Goal: Task Accomplishment & Management: Manage account settings

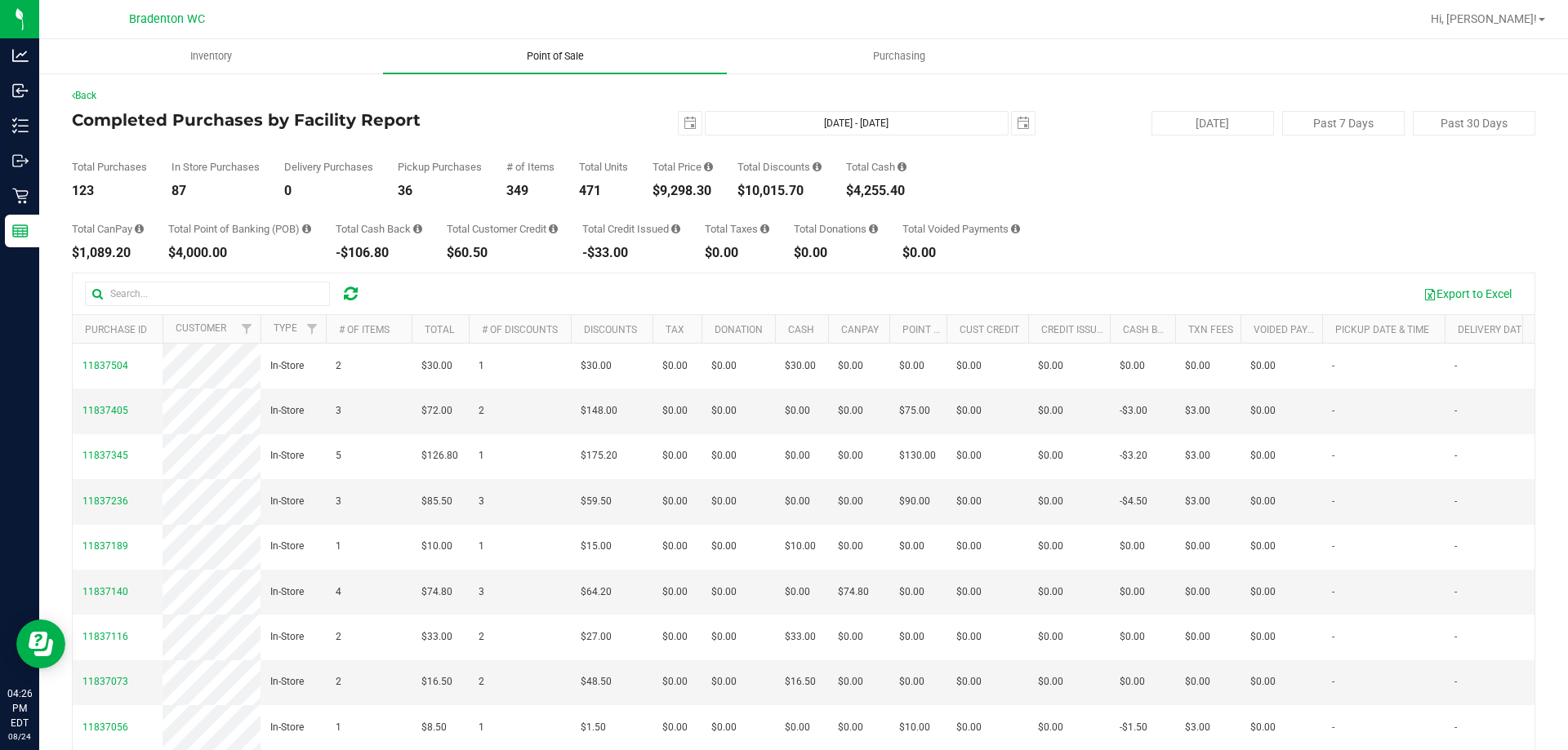
click at [549, 51] on span "Point of Sale" at bounding box center [555, 56] width 101 height 15
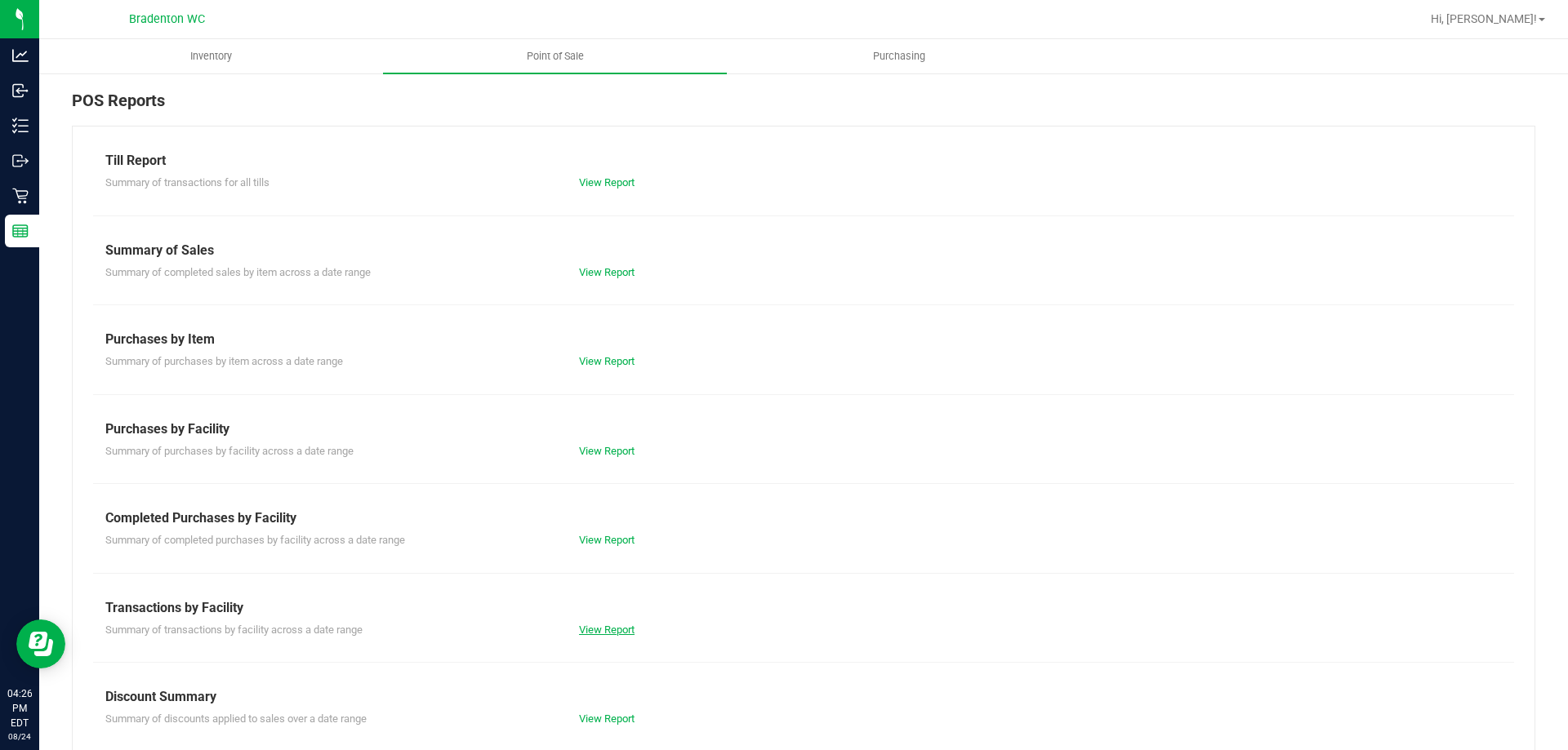
click at [605, 631] on link "View Report" at bounding box center [607, 630] width 56 height 12
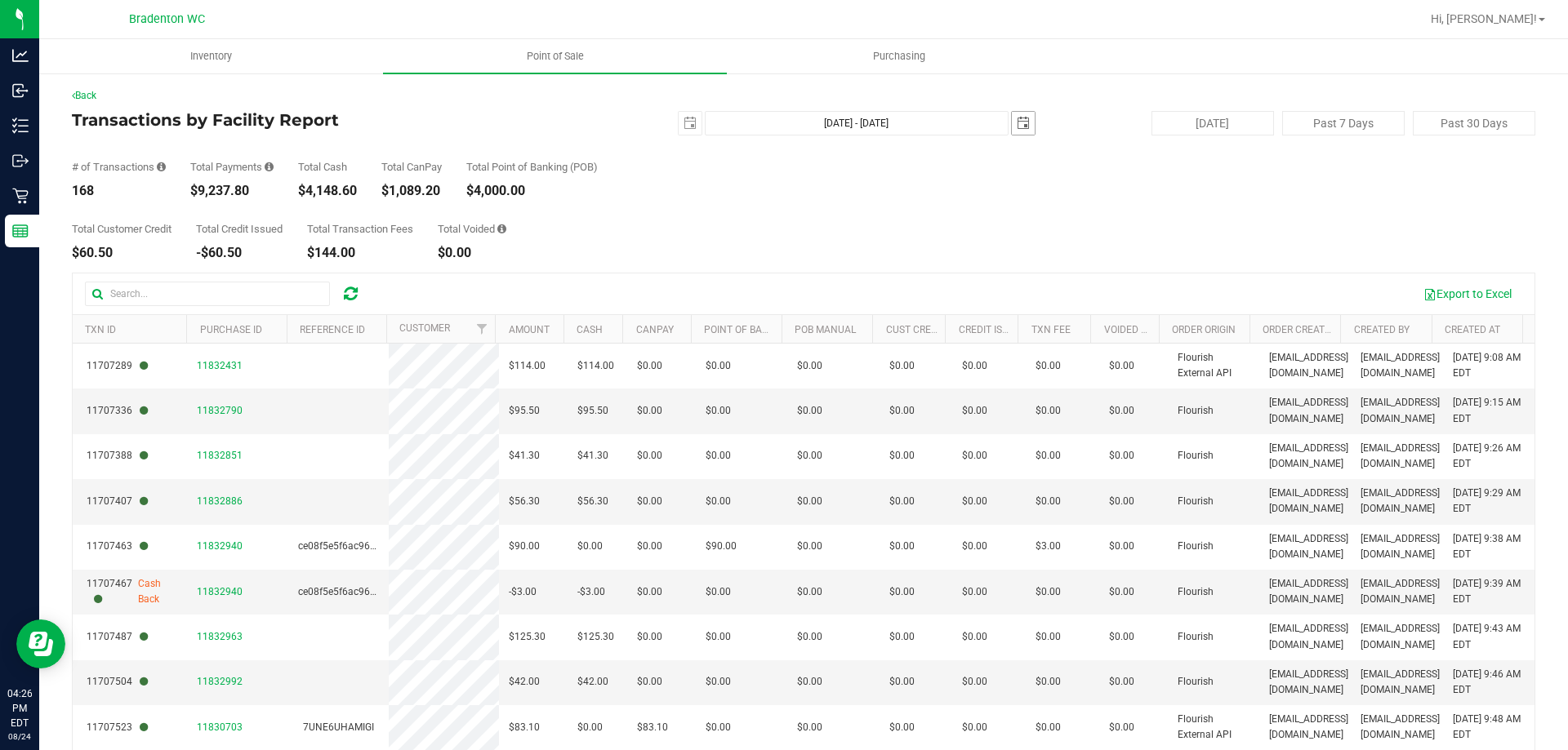
click at [1024, 124] on span "select" at bounding box center [1022, 123] width 23 height 23
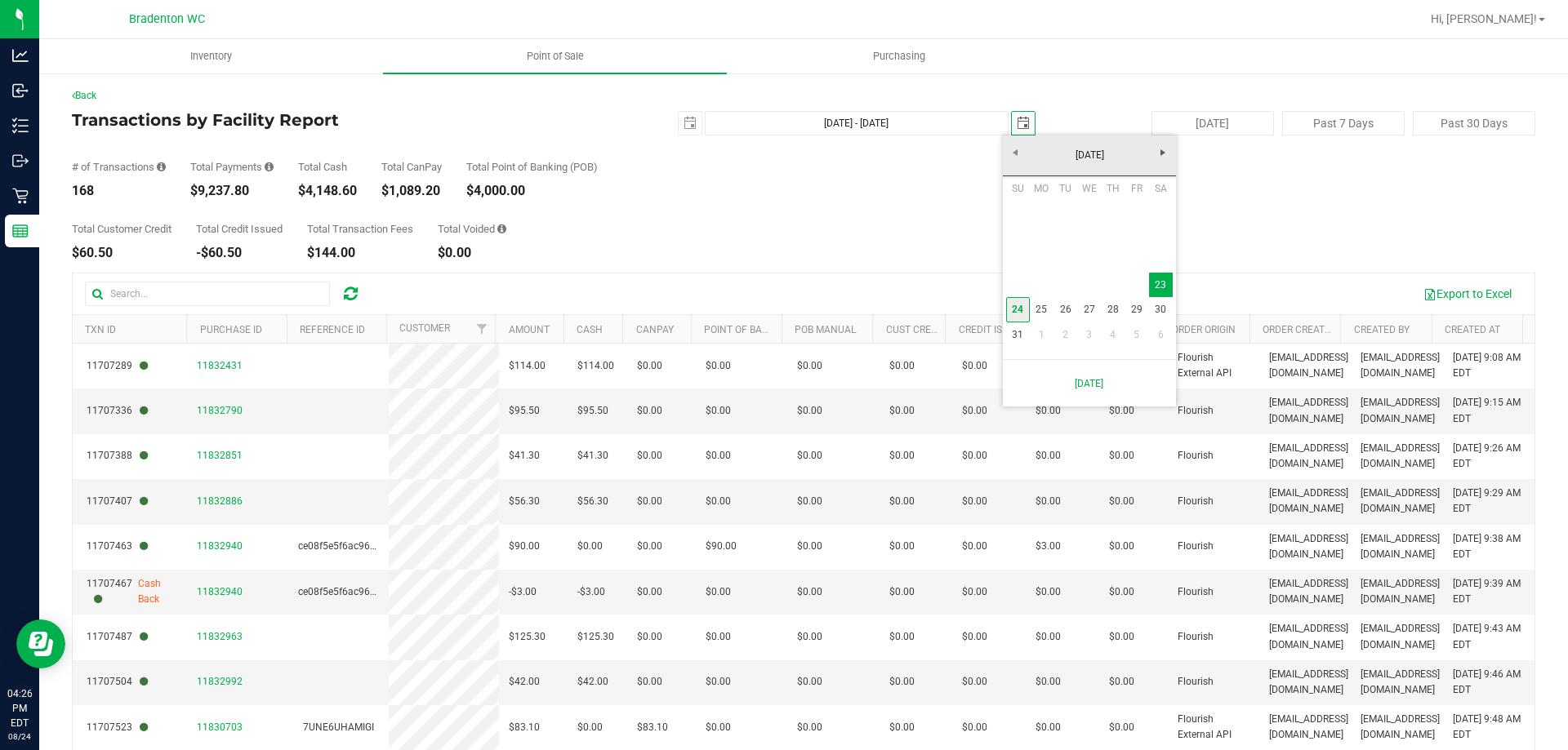
click at [1015, 312] on link "24" at bounding box center [1018, 309] width 24 height 25
type input "[DATE] - [DATE]"
type input "[DATE]"
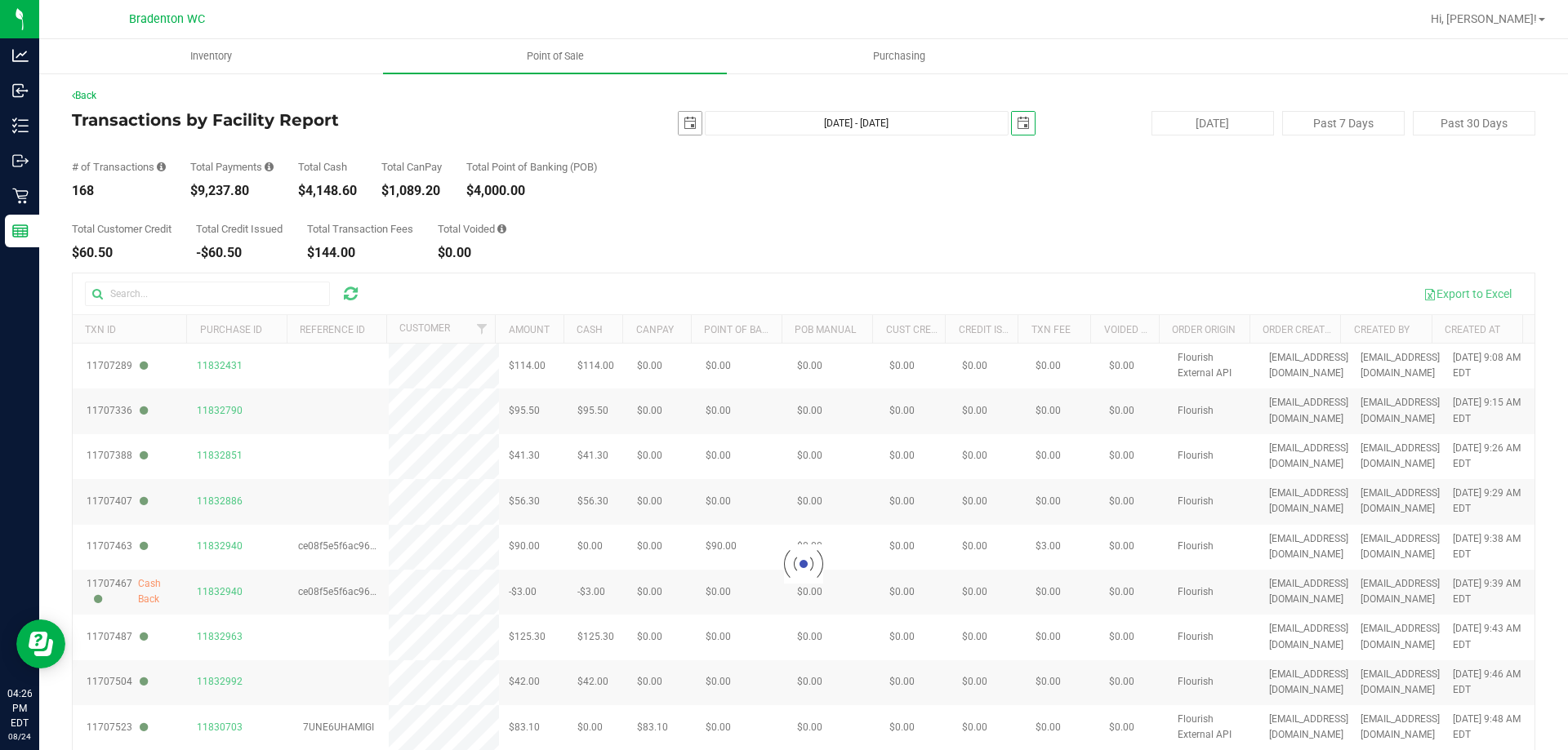
click at [679, 116] on span "select" at bounding box center [690, 123] width 23 height 23
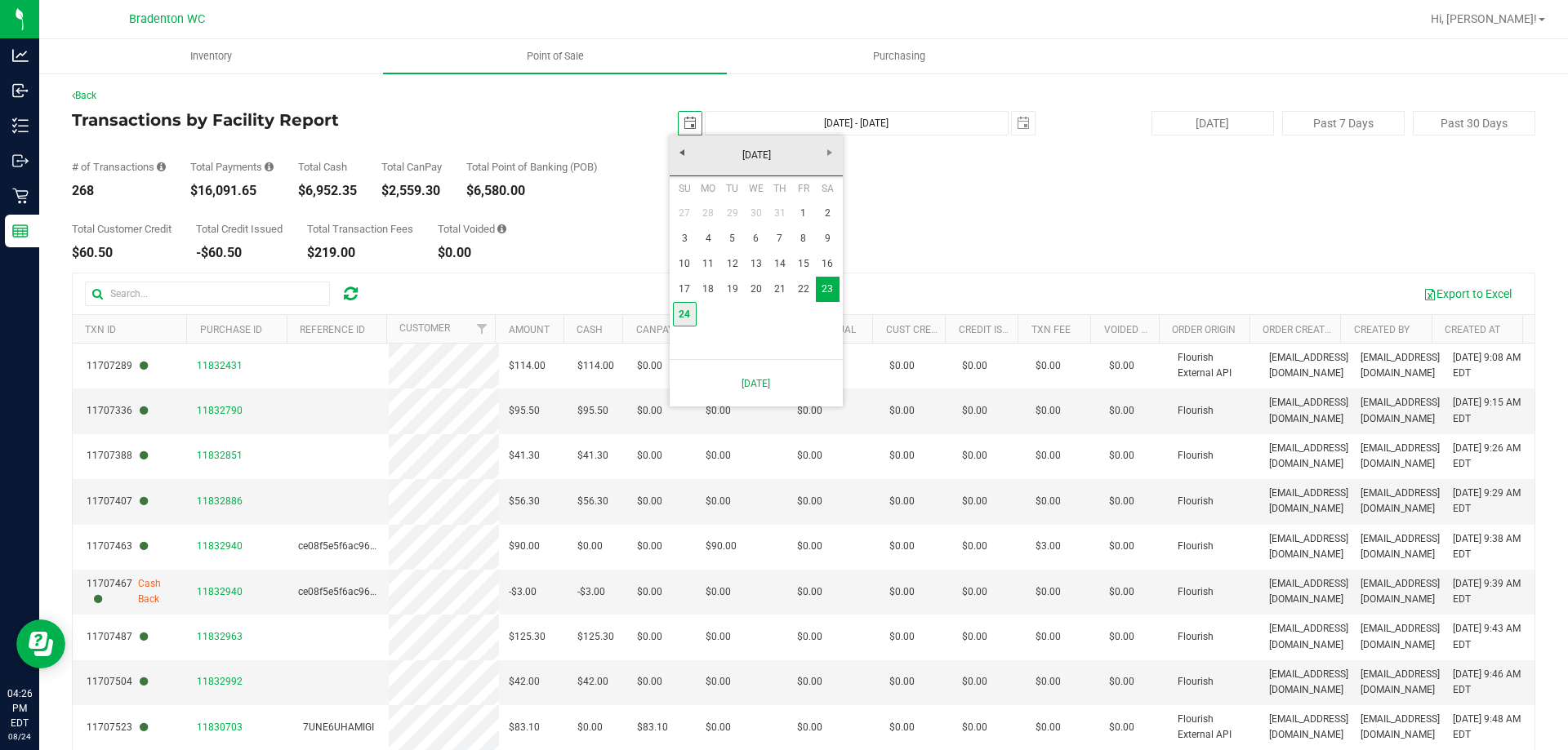
click at [679, 309] on link "24" at bounding box center [684, 314] width 24 height 25
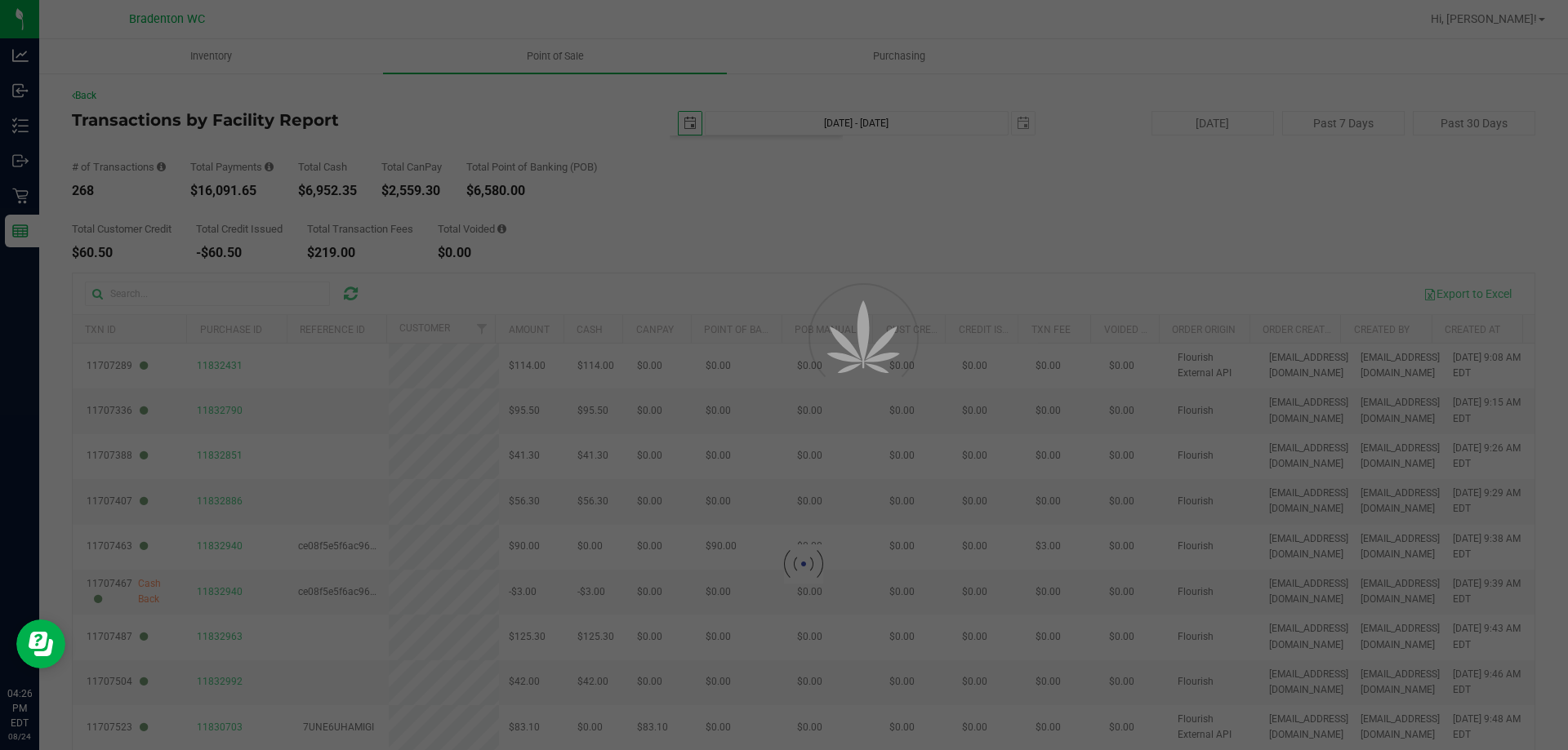
type input "[DATE] - [DATE]"
type input "[DATE]"
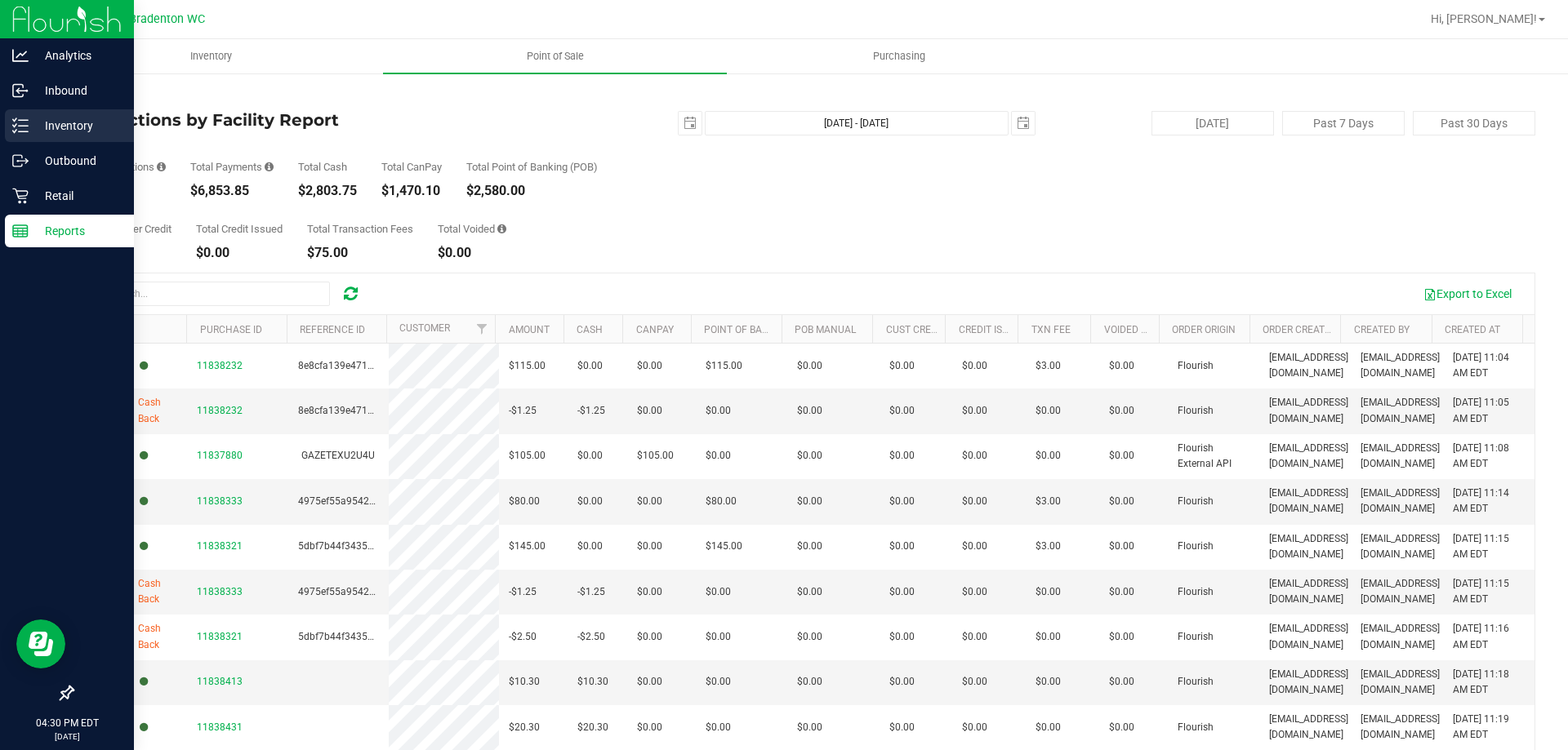
click at [60, 121] on p "Inventory" at bounding box center [78, 125] width 98 height 19
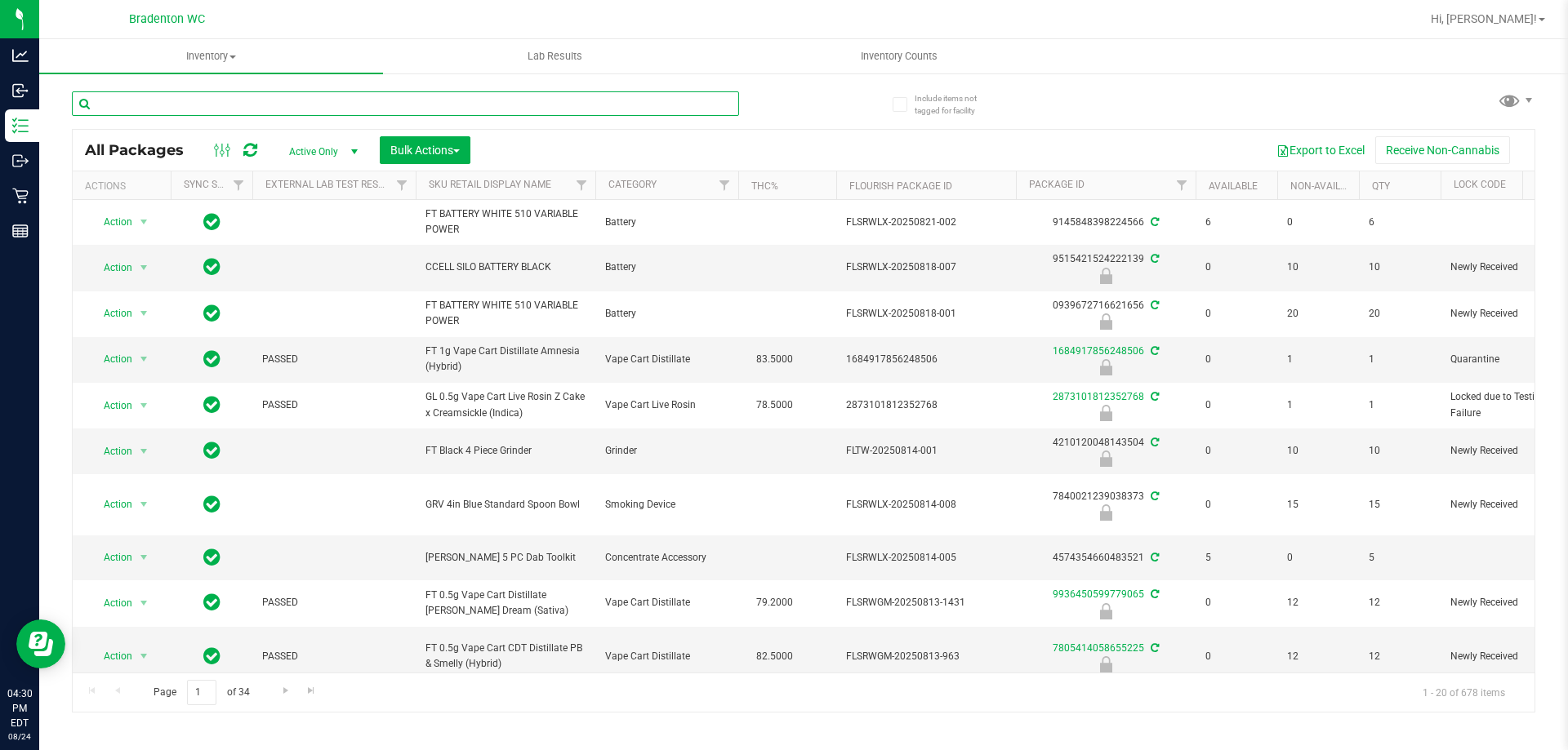
click at [142, 103] on input "text" at bounding box center [406, 104] width 667 height 24
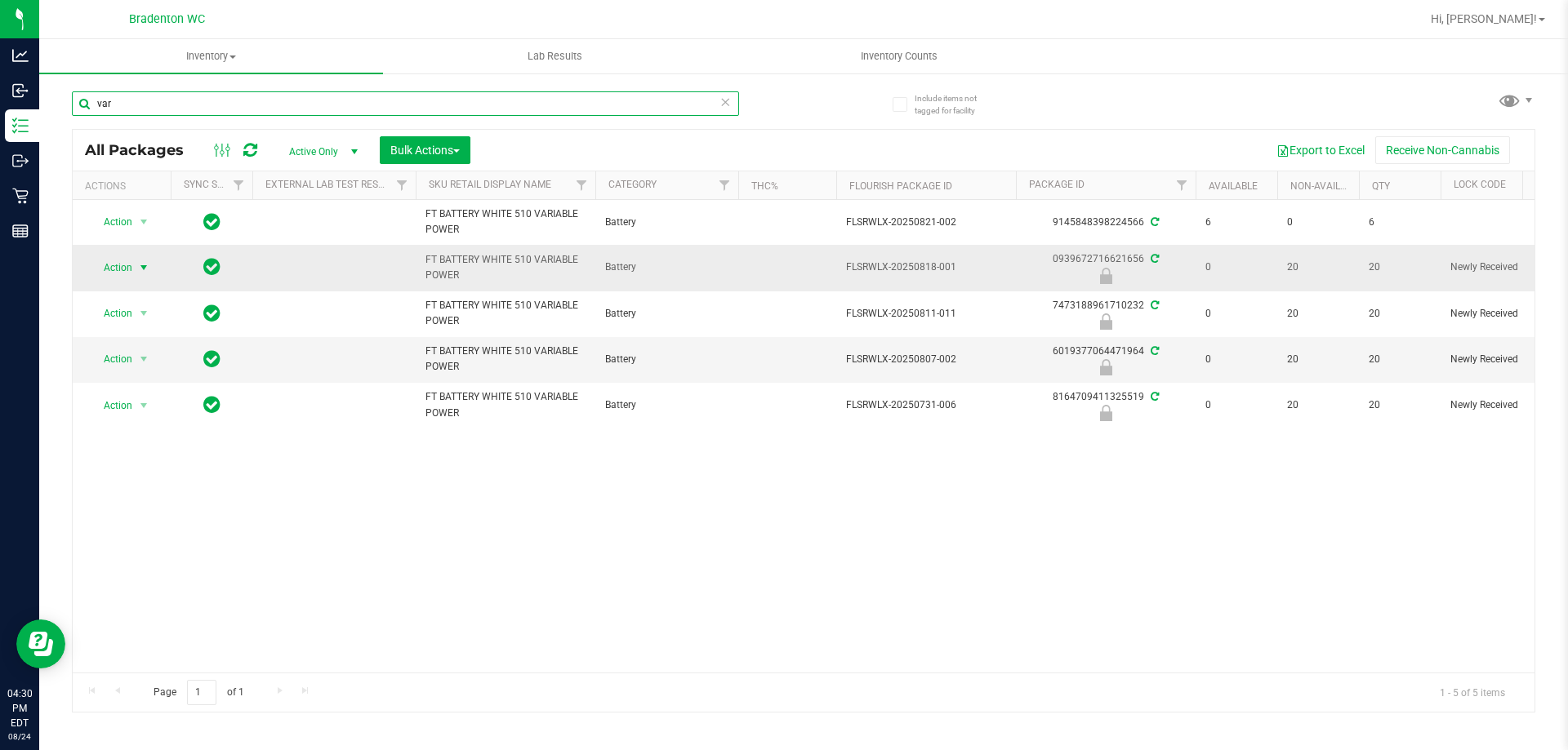
type input "var"
click at [113, 266] on span "Action" at bounding box center [111, 268] width 44 height 23
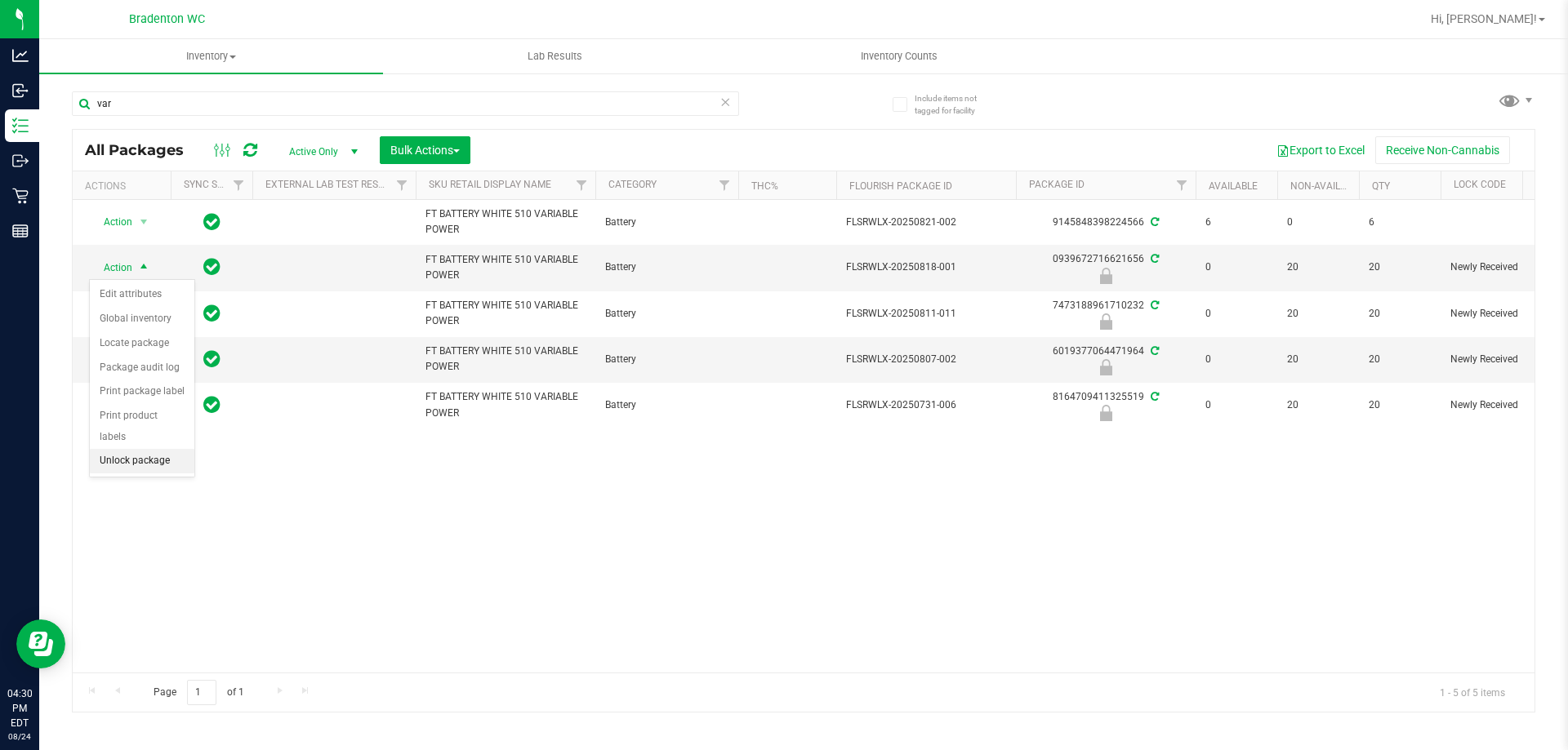
click at [137, 449] on li "Unlock package" at bounding box center [142, 461] width 105 height 24
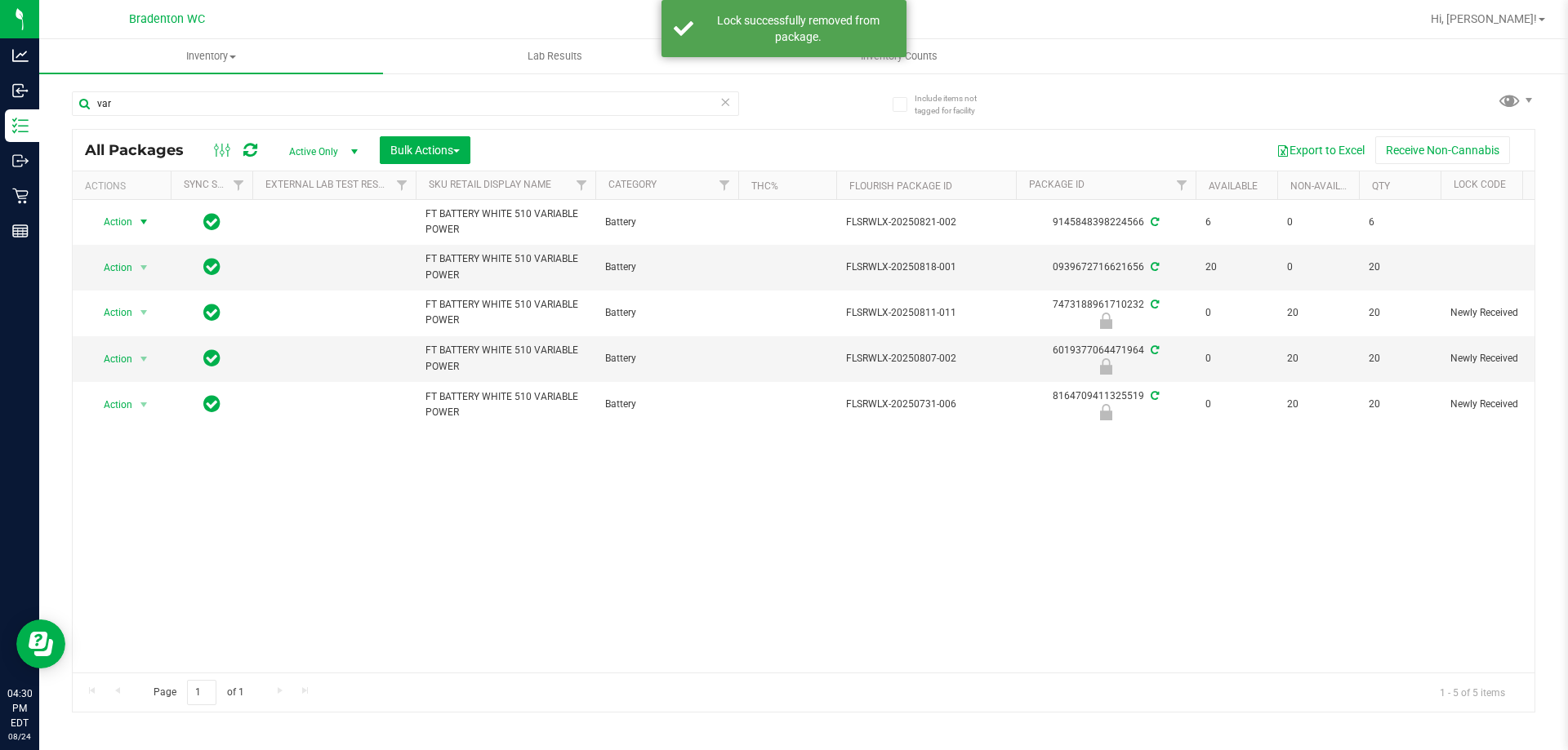
click at [120, 217] on span "Action" at bounding box center [111, 221] width 44 height 23
click at [154, 252] on li "Adjust qty" at bounding box center [153, 250] width 127 height 24
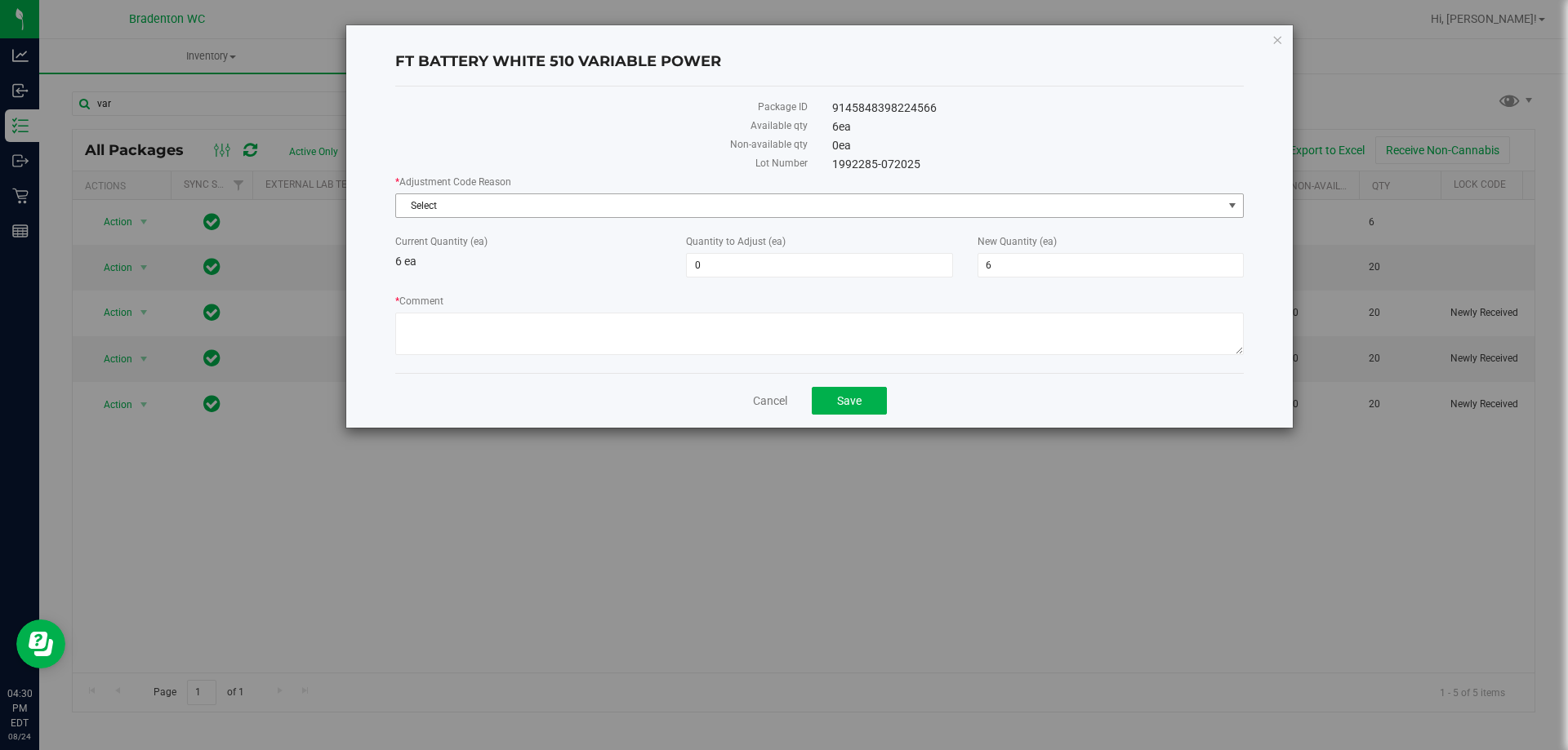
click at [433, 210] on span "Select" at bounding box center [809, 206] width 826 height 23
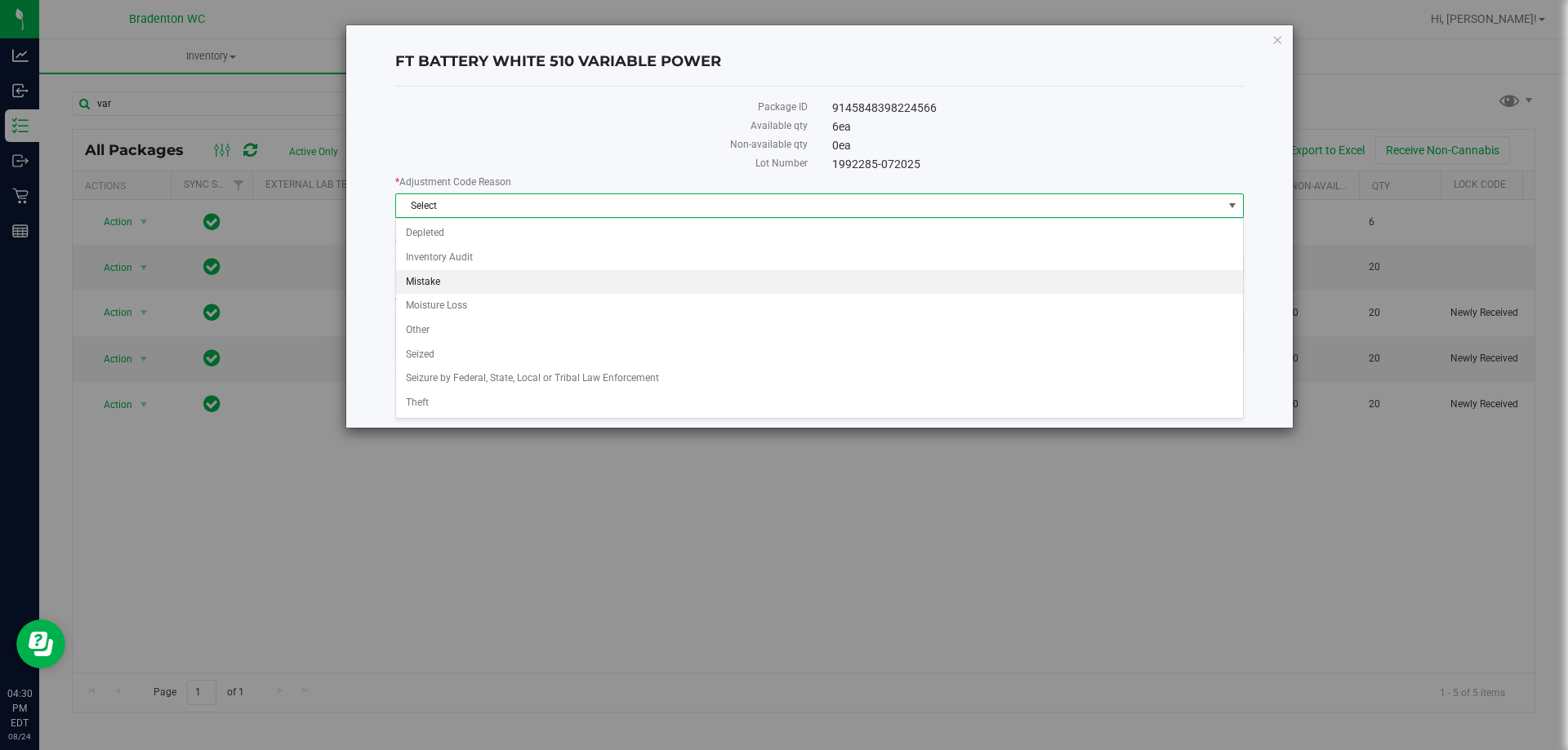
click at [448, 276] on li "Mistake" at bounding box center [820, 282] width 847 height 24
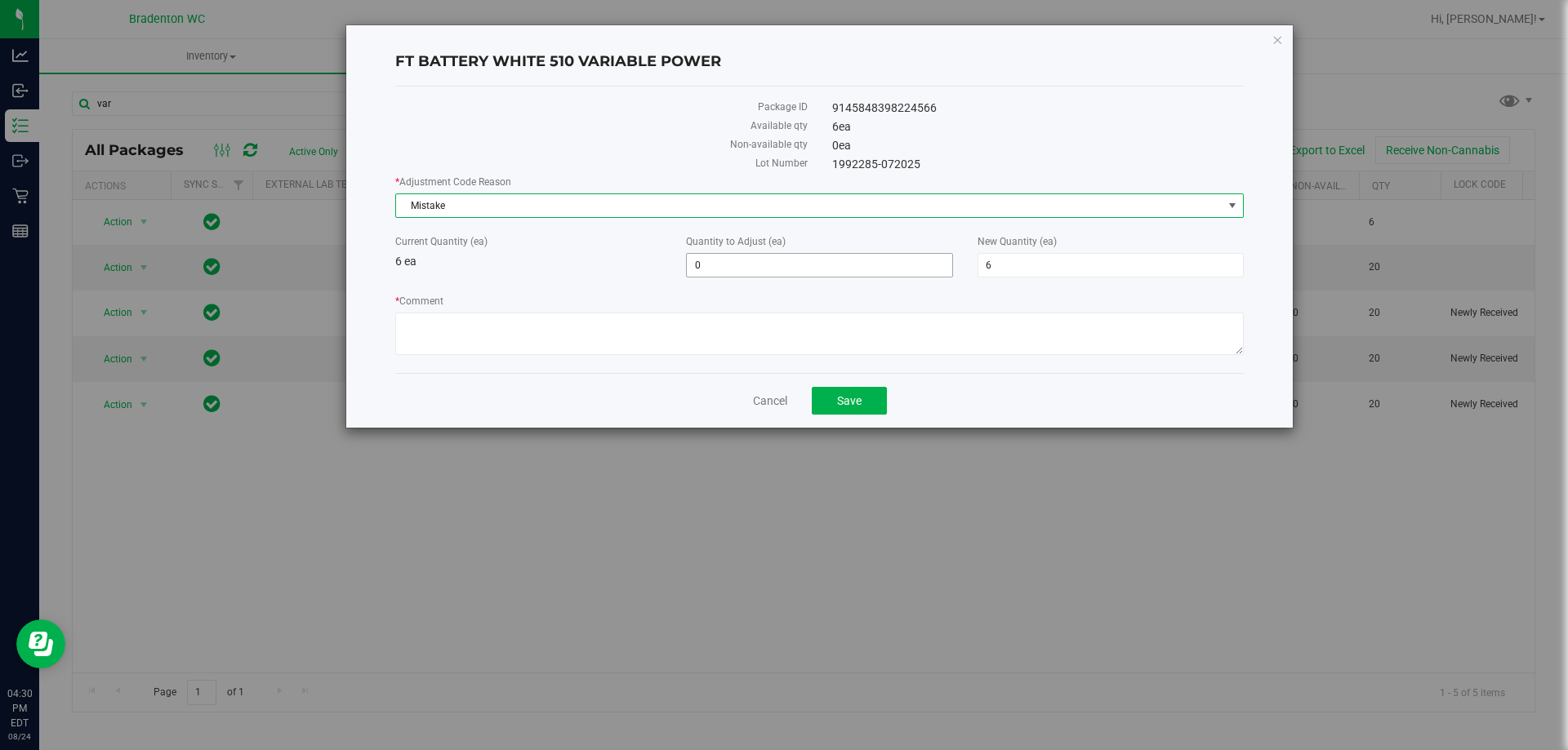
drag, startPoint x: 754, startPoint y: 270, endPoint x: 320, endPoint y: 224, distance: 436.4
click at [390, 242] on div "Current Quantity (ea) 6 ea Quantity to Adjust (ea) 0 0 New Quantity (ea) 6 6" at bounding box center [819, 256] width 872 height 44
type input "-5"
type input "1"
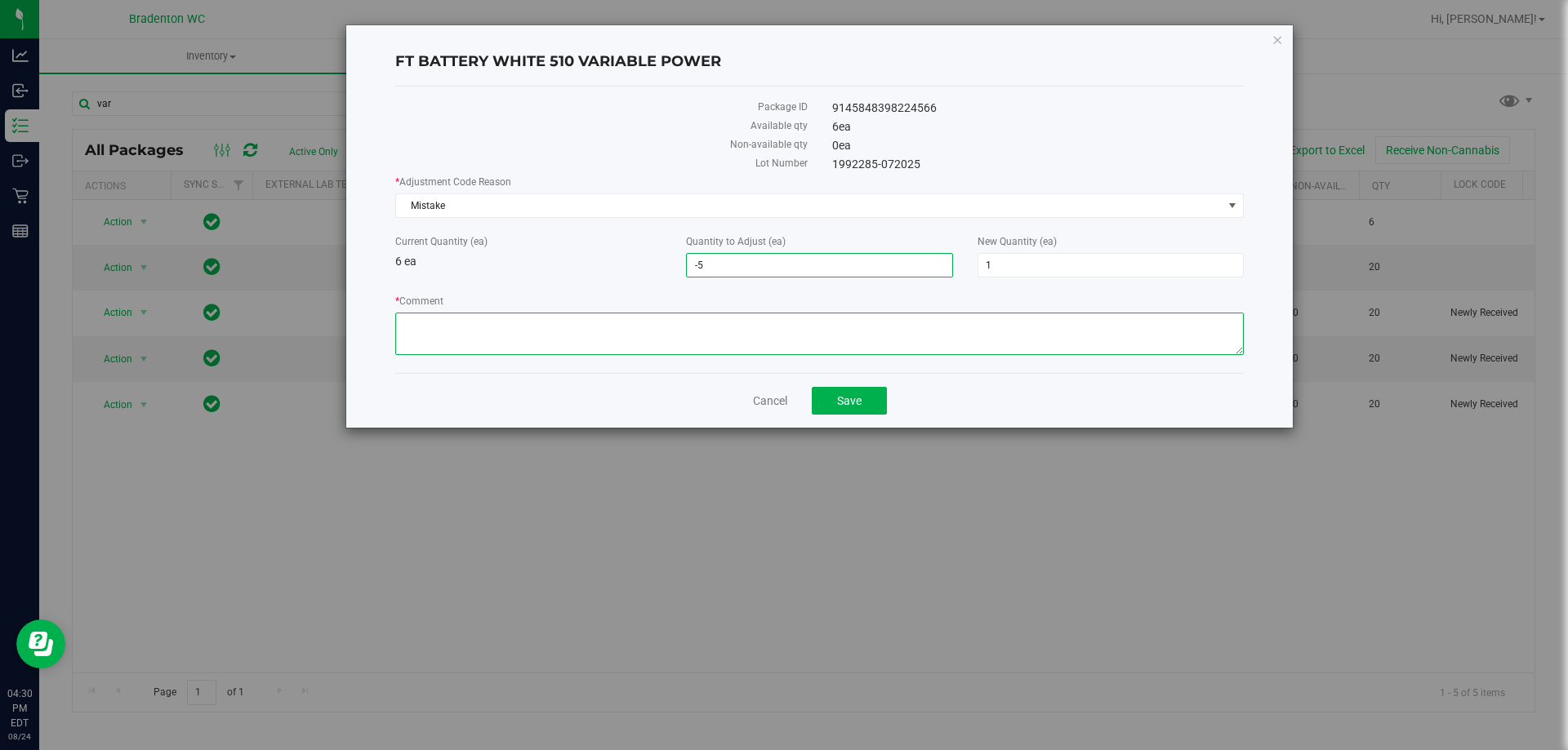
click at [508, 320] on textarea "* Comment" at bounding box center [820, 334] width 848 height 43
type textarea "error in orders"
click at [832, 399] on button "Save" at bounding box center [848, 401] width 75 height 28
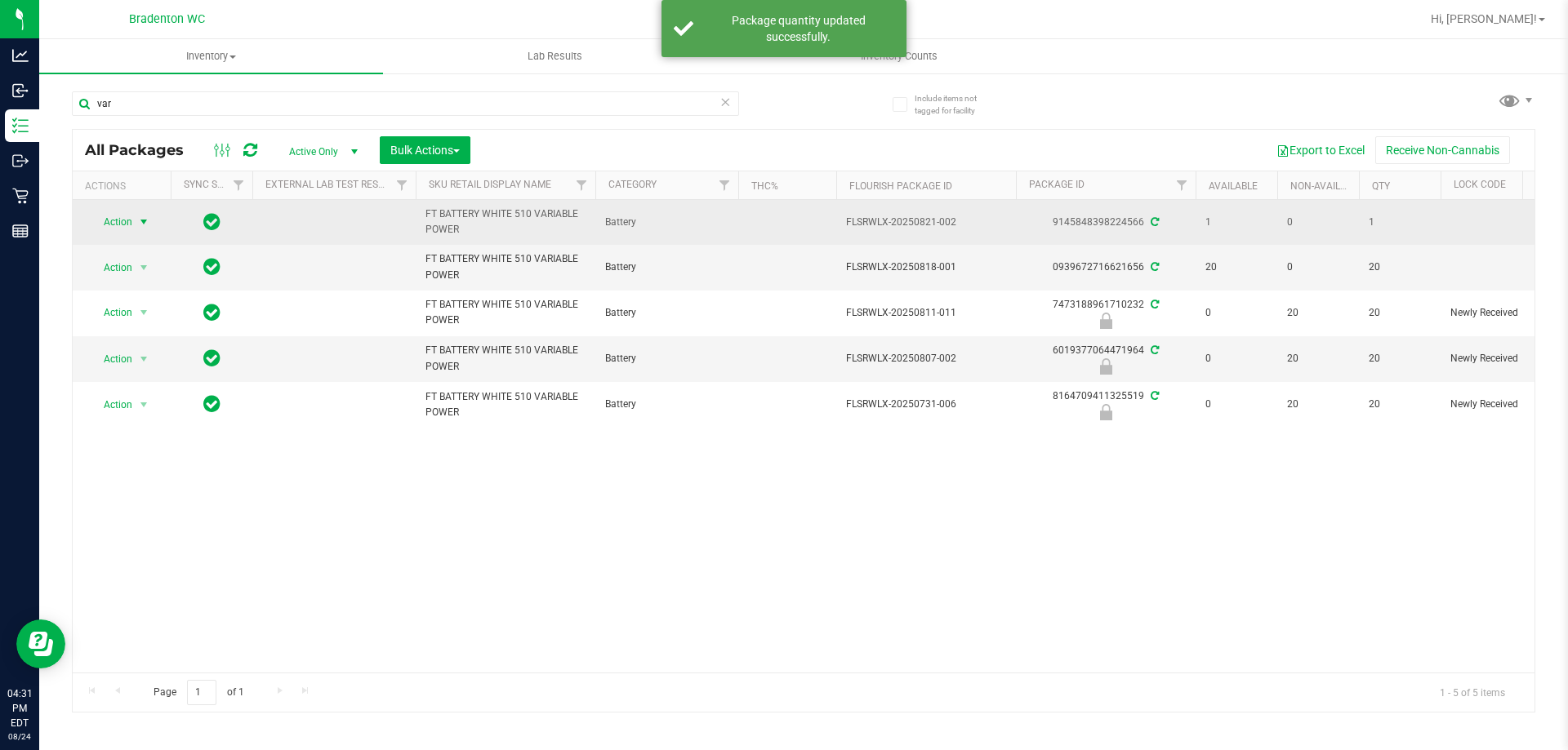
click at [126, 227] on span "Action" at bounding box center [111, 221] width 44 height 23
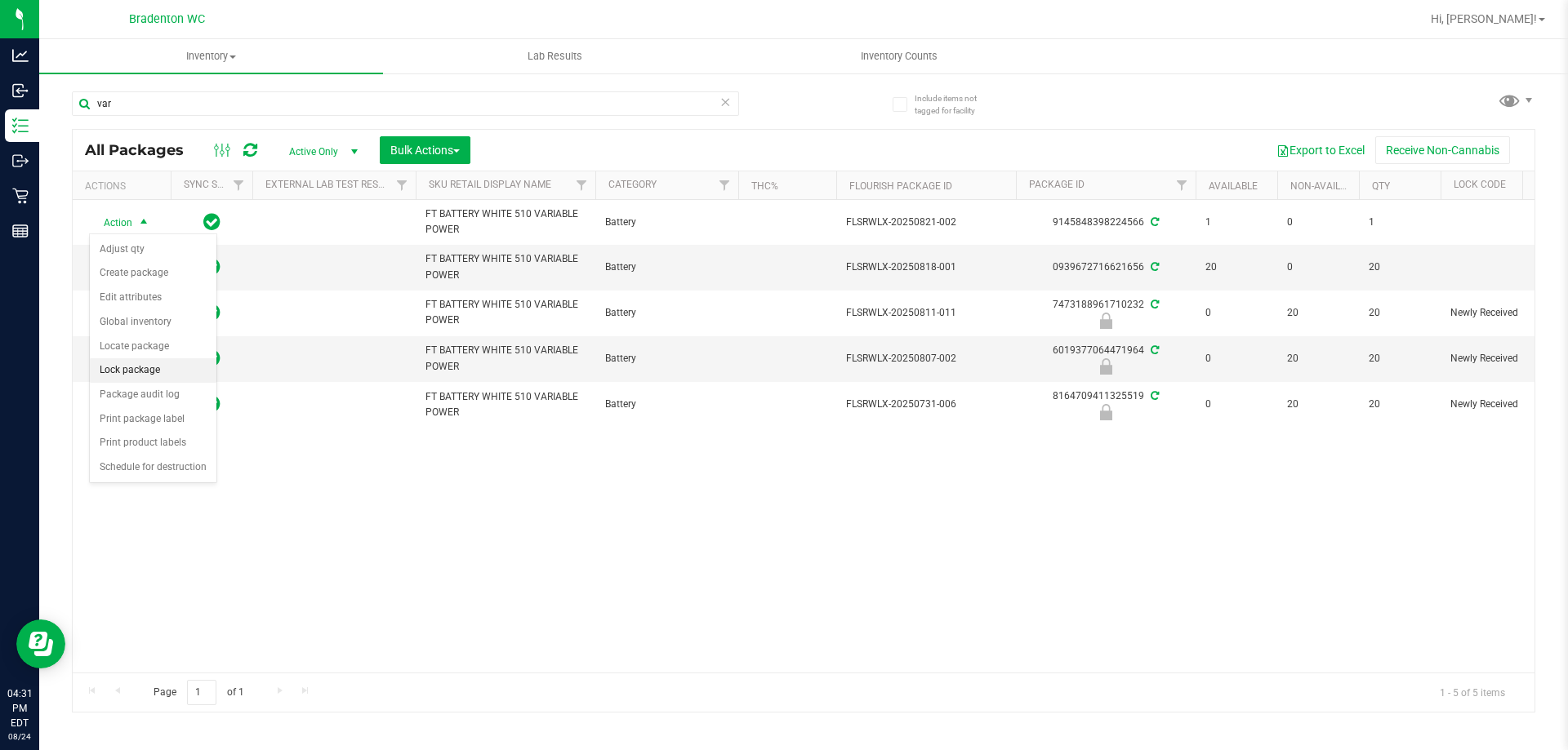
click at [139, 369] on li "Lock package" at bounding box center [153, 370] width 127 height 24
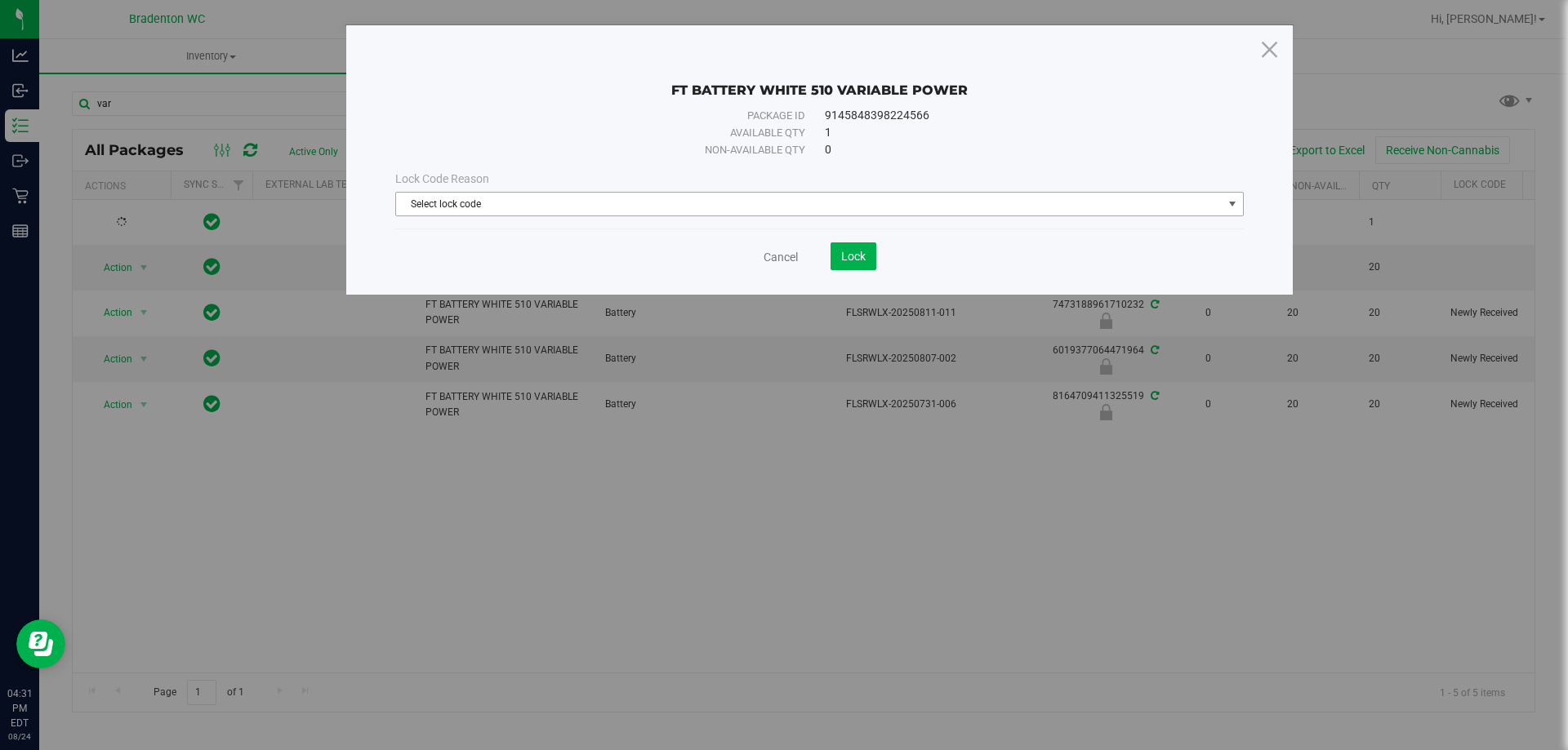
click at [757, 205] on span "Select lock code" at bounding box center [809, 204] width 826 height 23
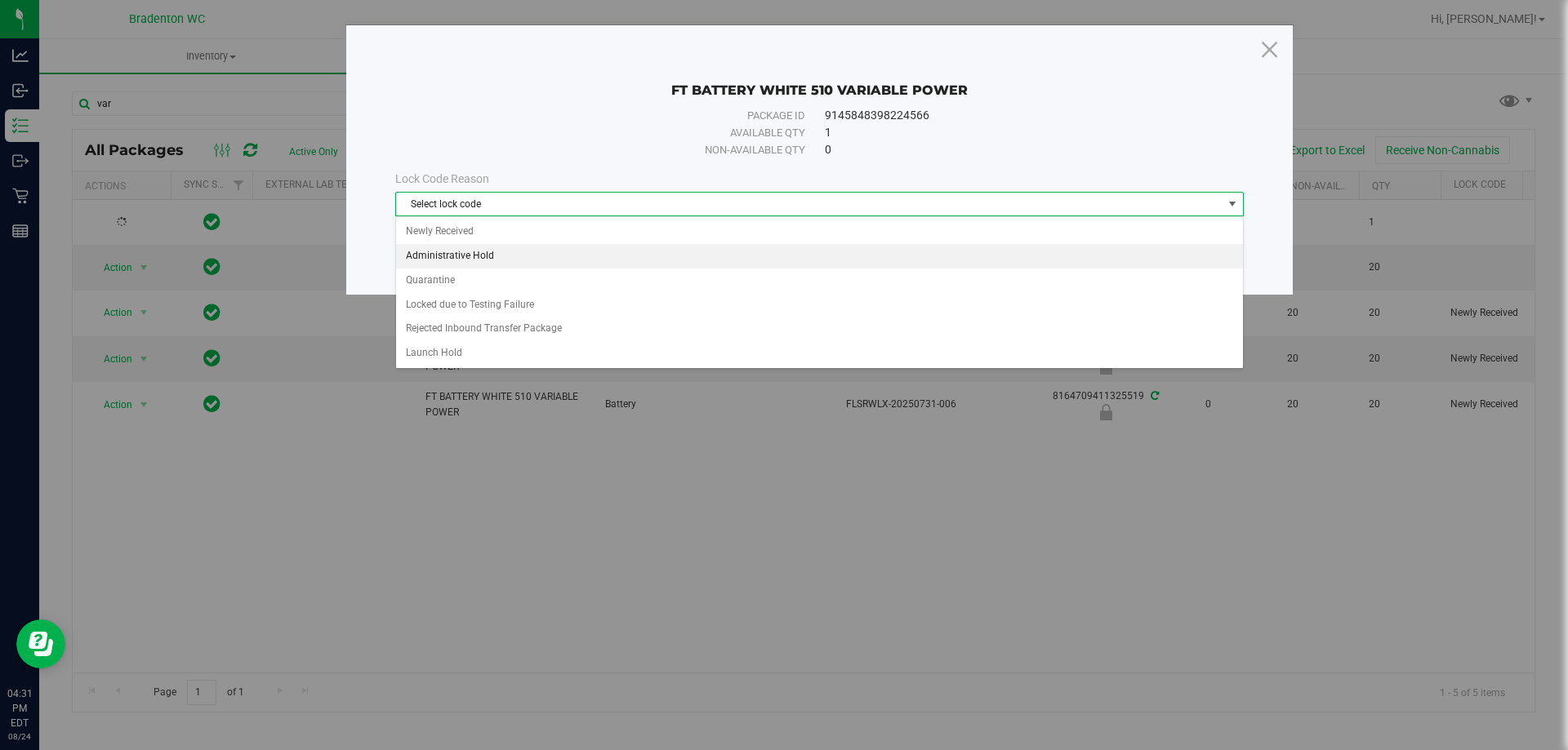
click at [450, 261] on li "Administrative Hold" at bounding box center [820, 256] width 847 height 24
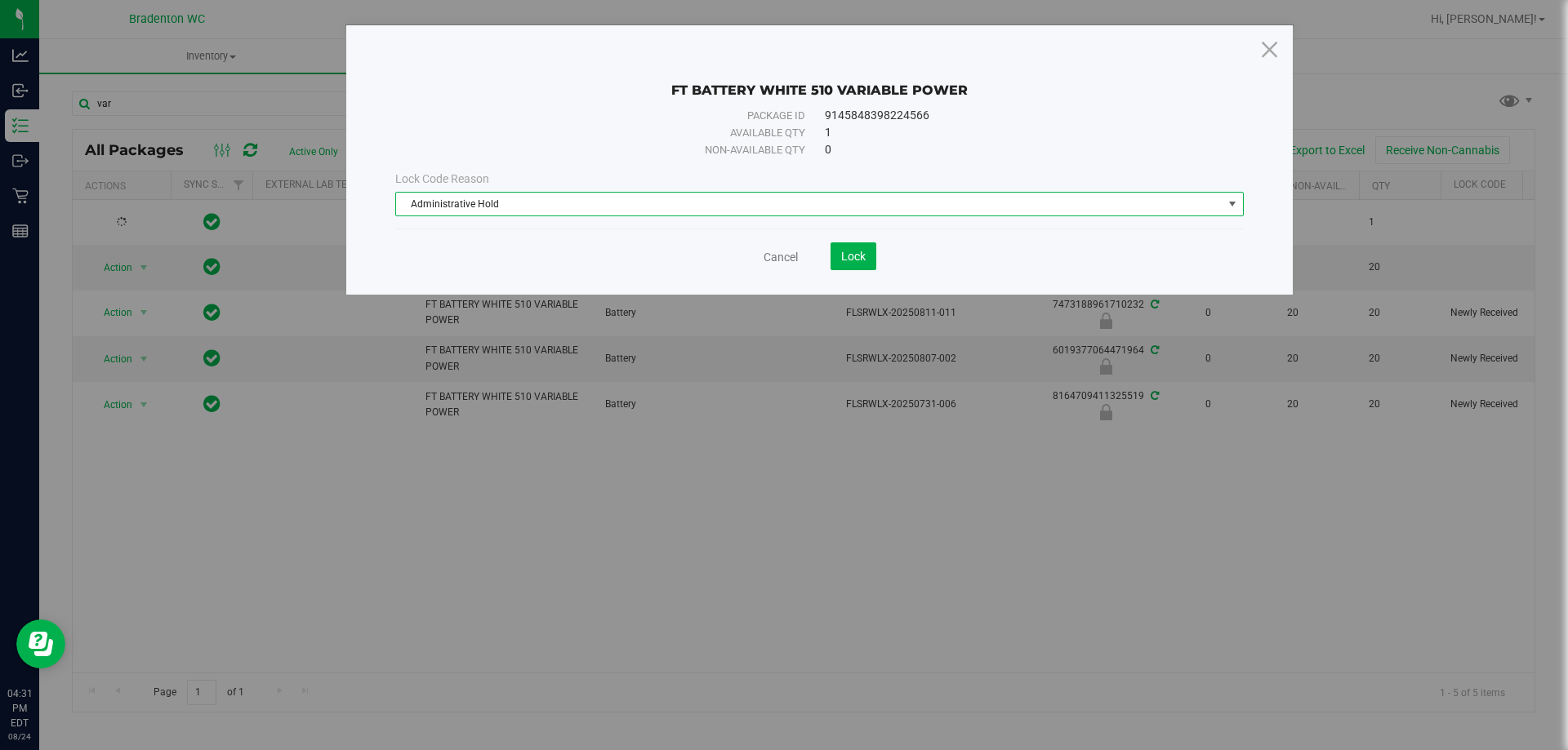
click at [576, 204] on span "Administrative Hold" at bounding box center [809, 204] width 826 height 23
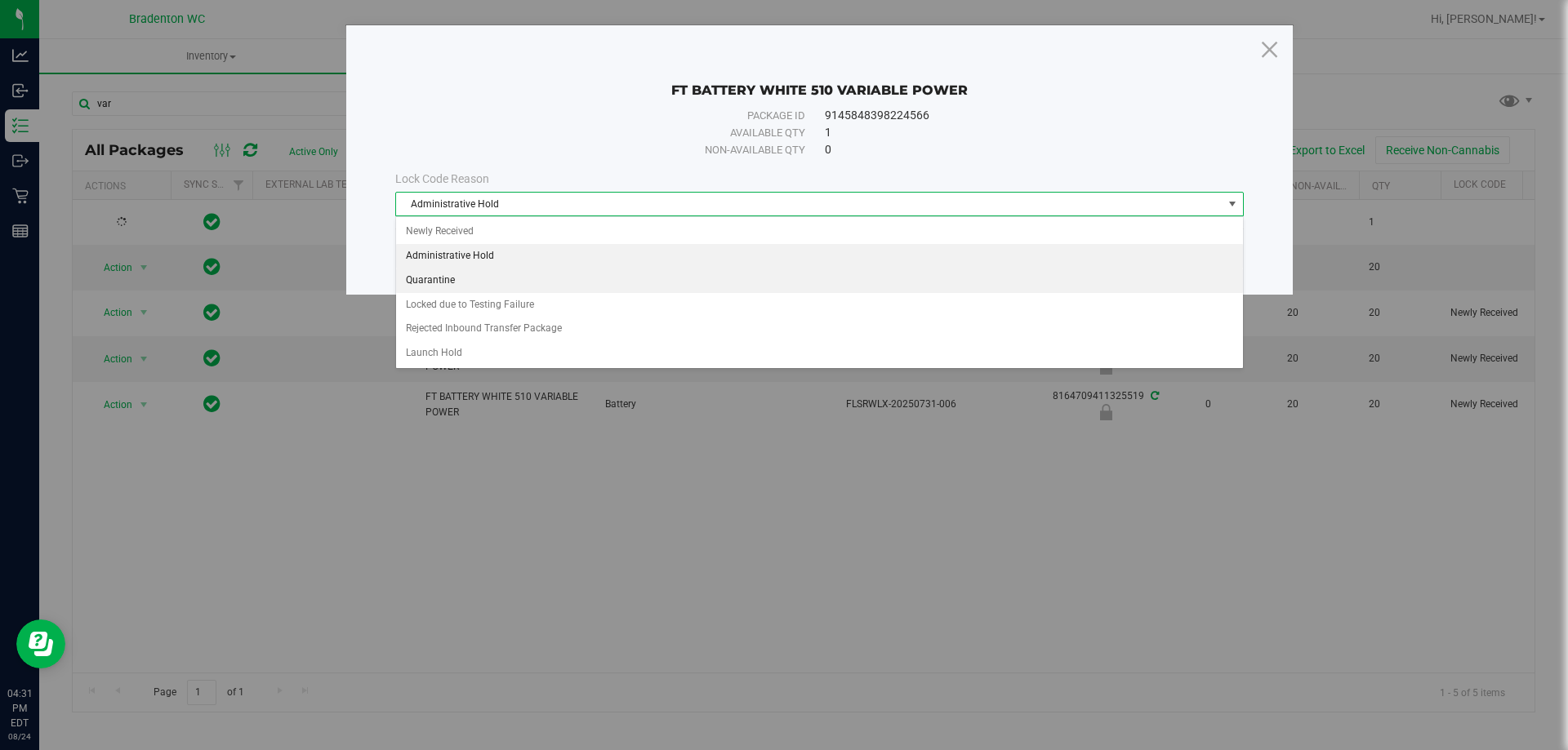
click at [450, 286] on li "Quarantine" at bounding box center [820, 281] width 847 height 24
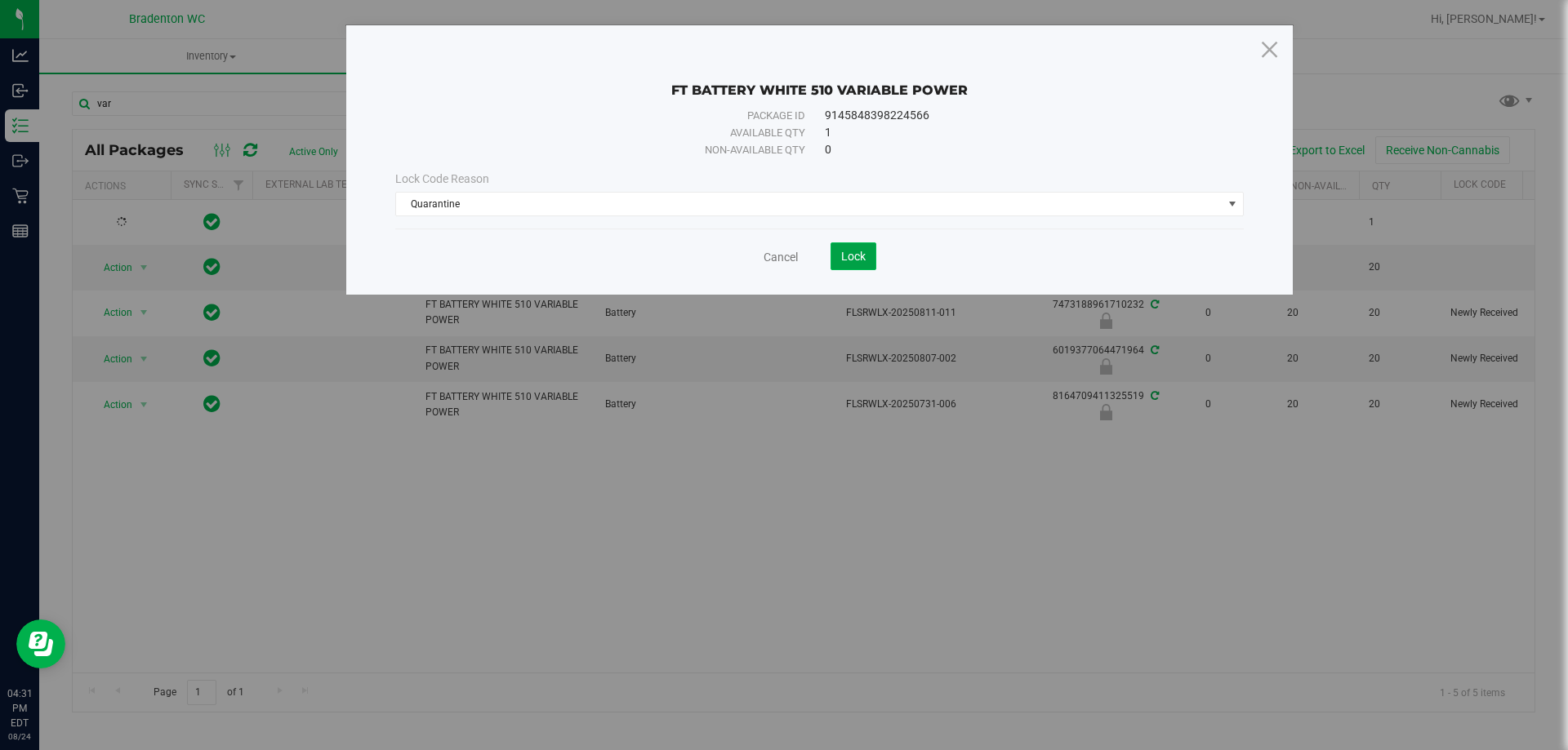
click at [859, 255] on span "Lock" at bounding box center [853, 256] width 24 height 13
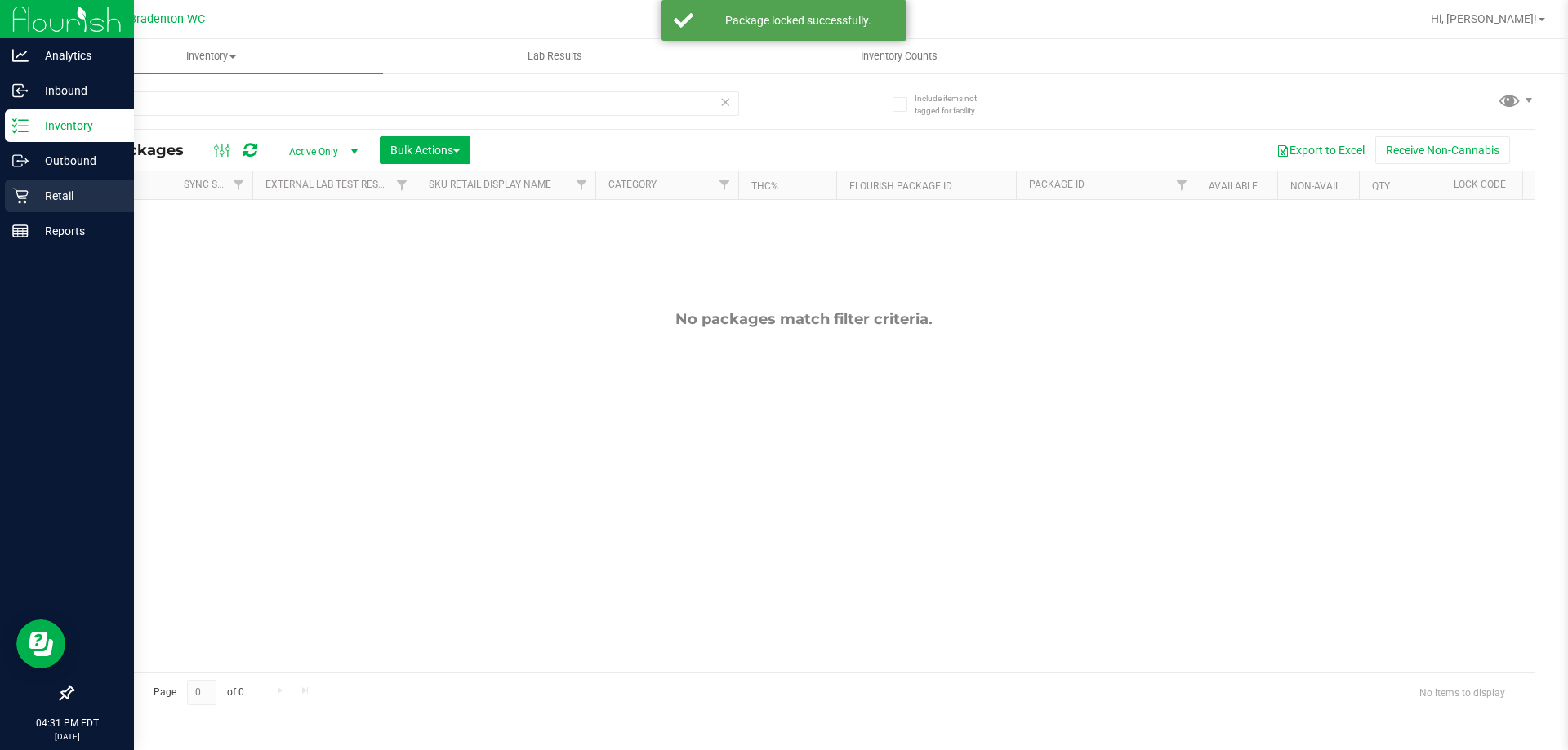
click at [68, 198] on p "Retail" at bounding box center [78, 195] width 98 height 19
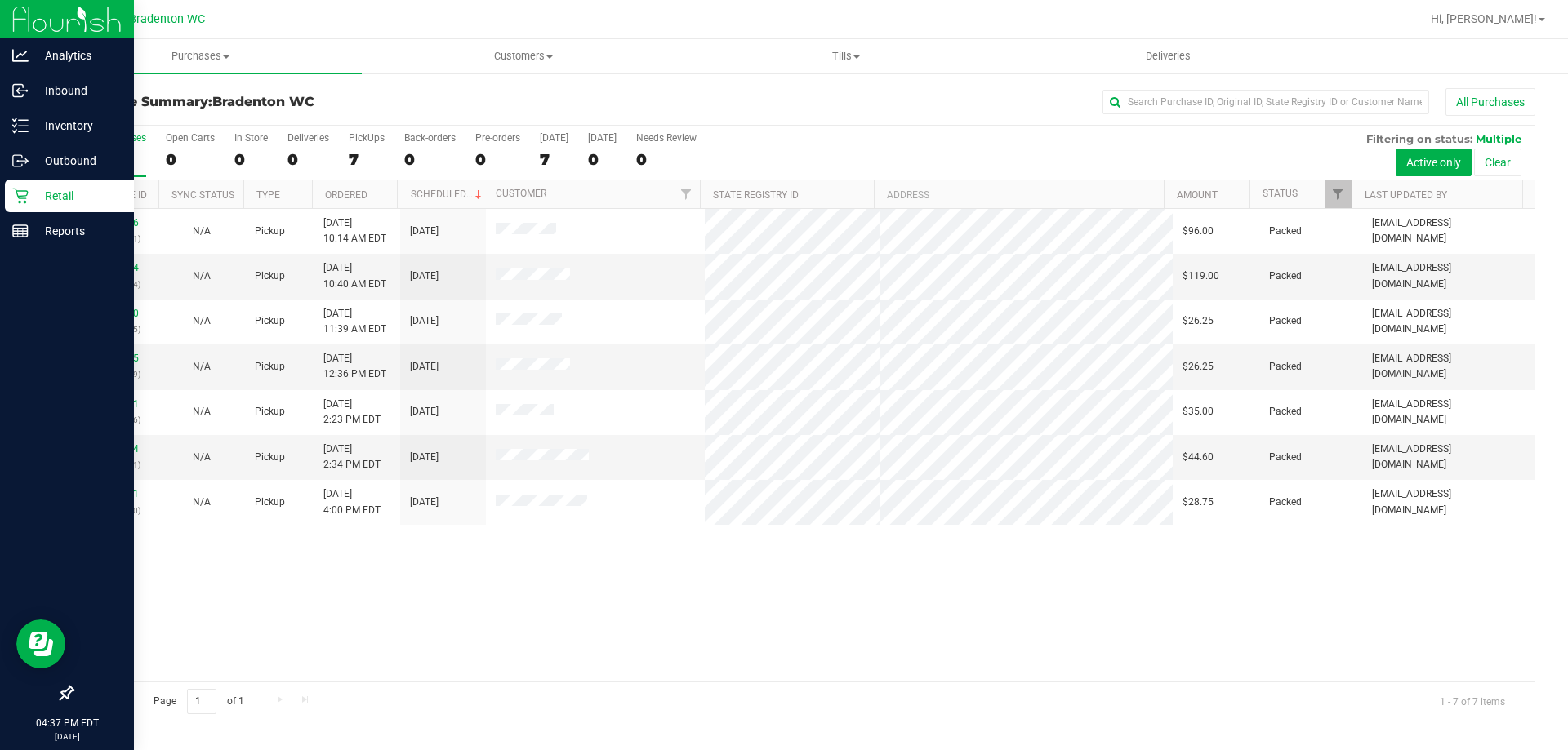
click at [94, 196] on p "Retail" at bounding box center [78, 195] width 98 height 19
click at [76, 231] on p "Reports" at bounding box center [78, 231] width 98 height 19
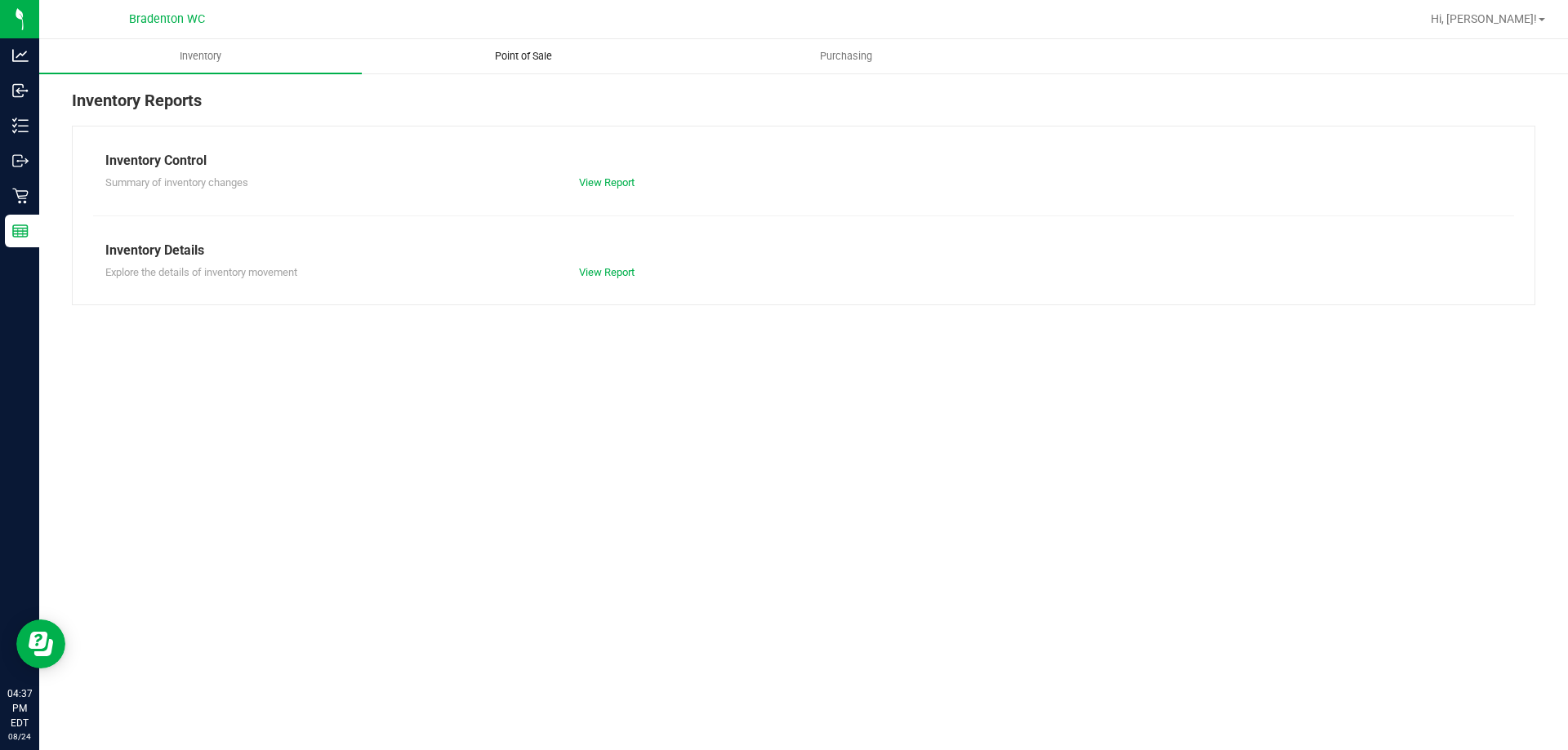
click at [537, 56] on span "Point of Sale" at bounding box center [522, 56] width 101 height 15
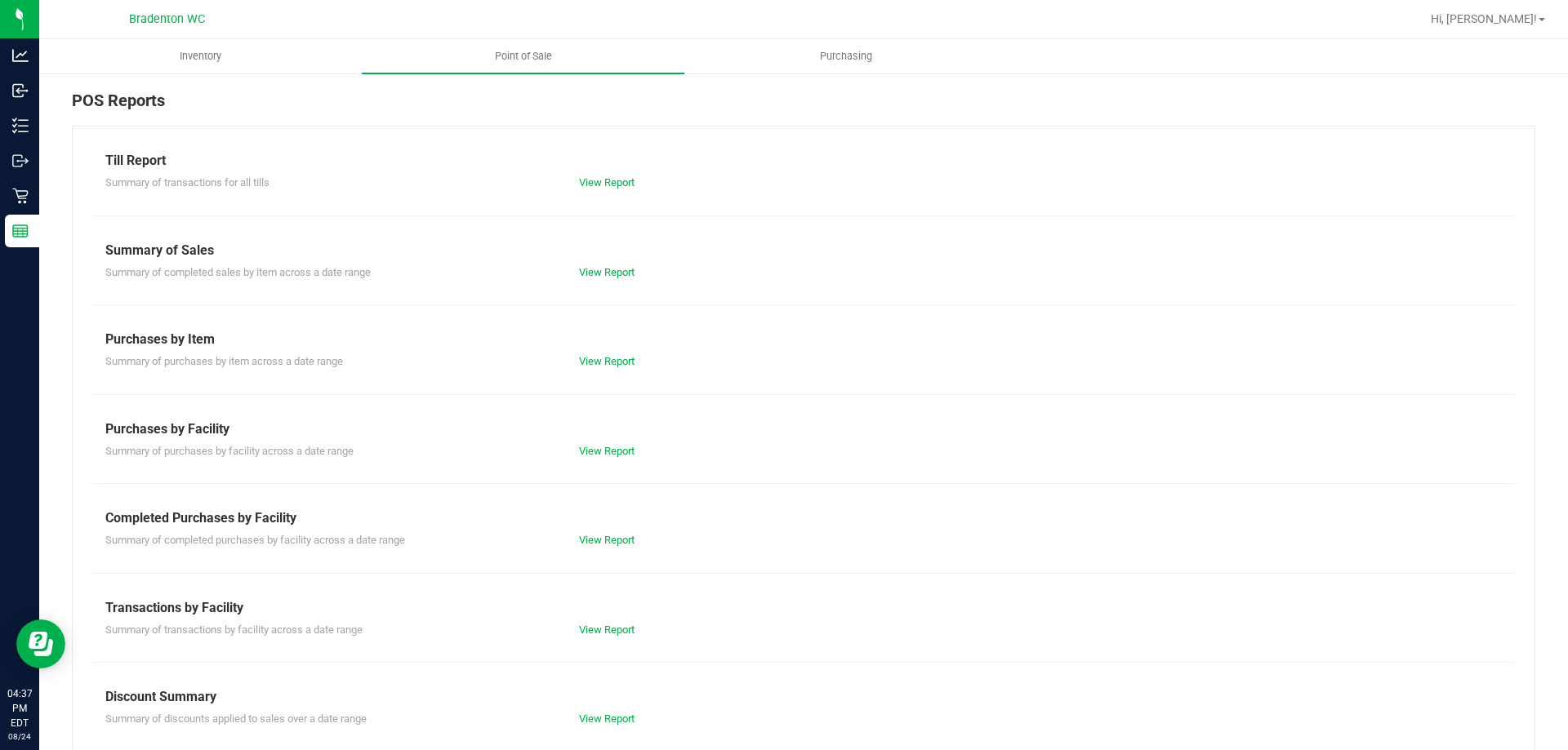
click at [605, 531] on div "Summary of completed purchases by facility across a date range View Report" at bounding box center [804, 538] width 1421 height 20
click at [605, 535] on link "View Report" at bounding box center [607, 540] width 56 height 12
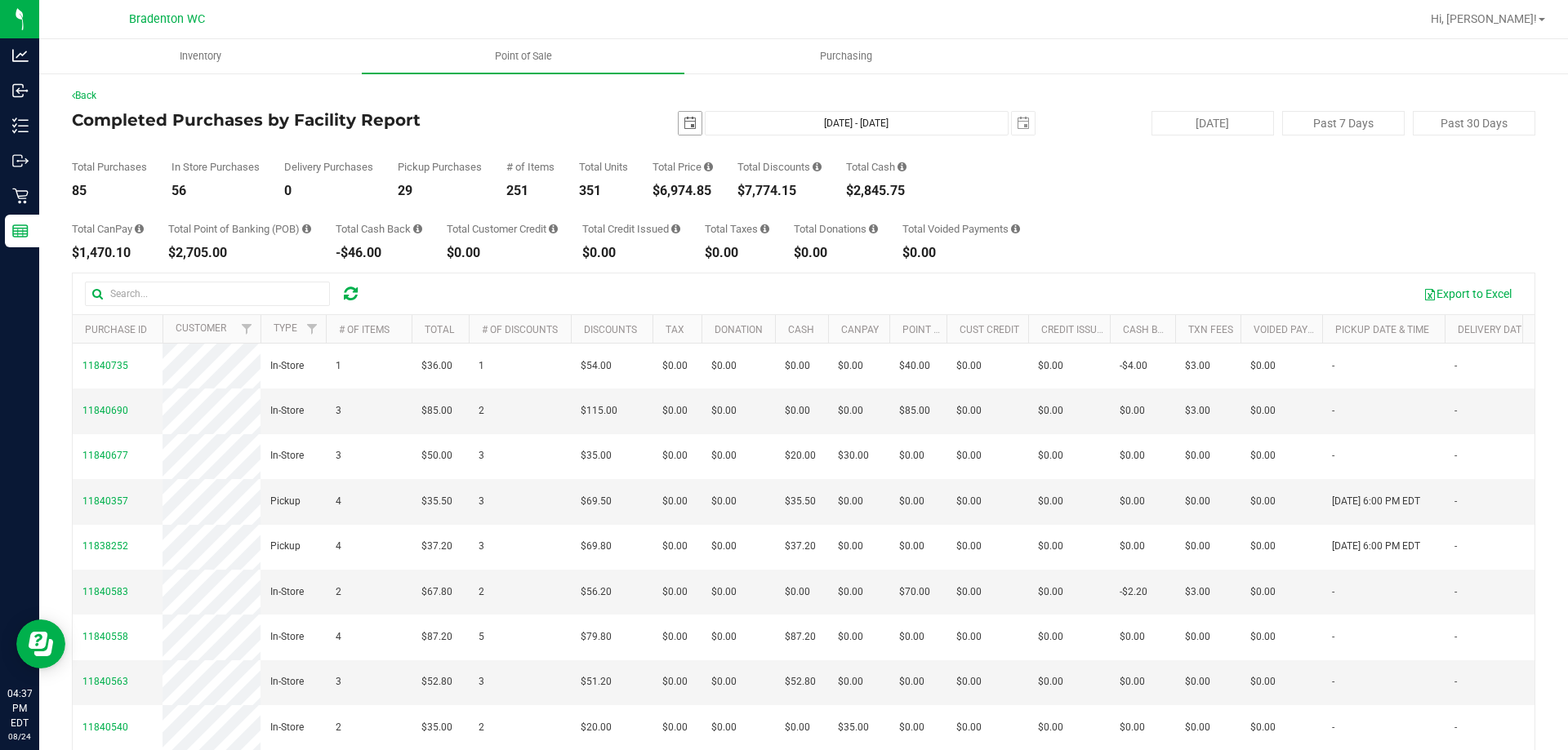
click at [684, 117] on span "select" at bounding box center [690, 123] width 13 height 13
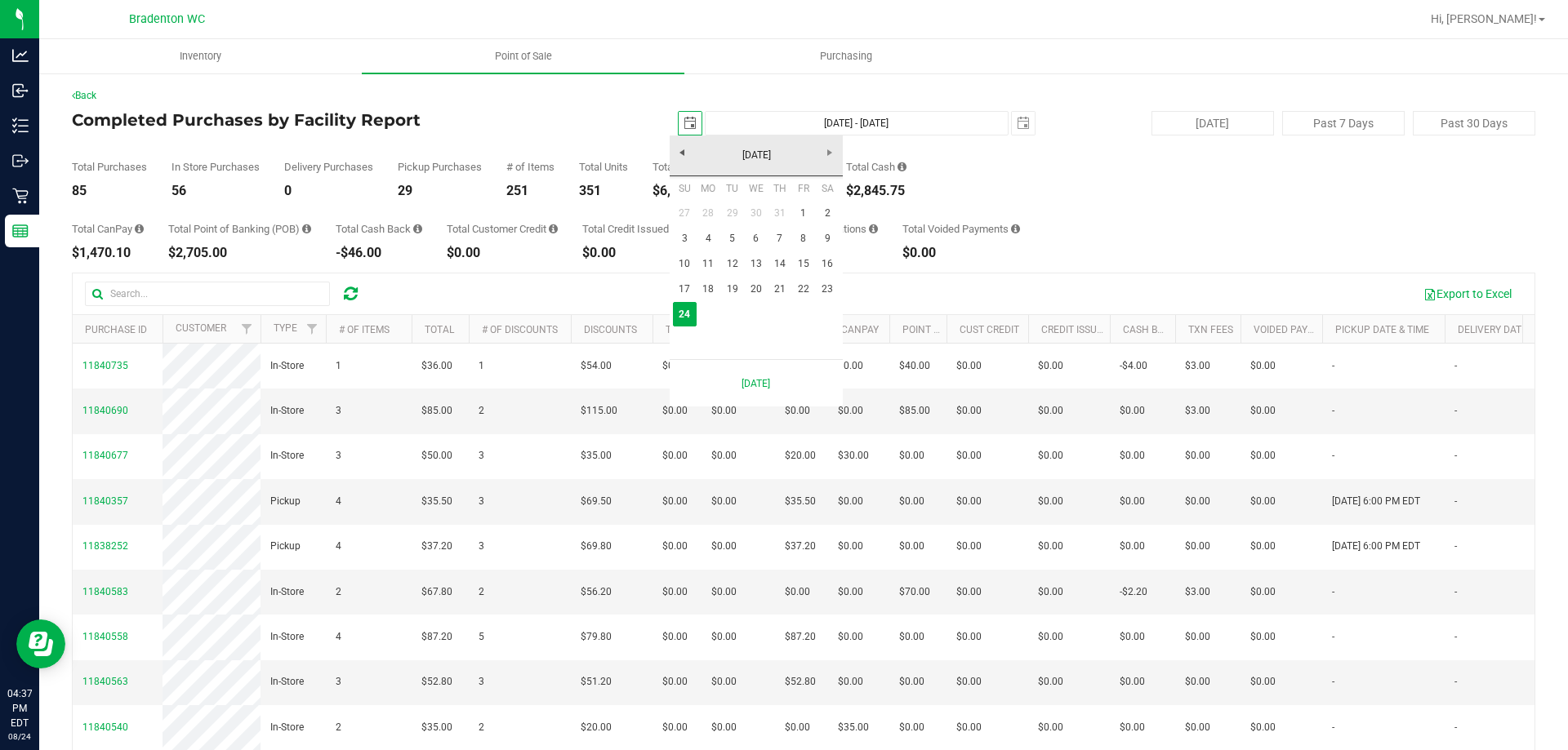
scroll to position [0, 41]
click at [706, 258] on link "11" at bounding box center [709, 264] width 24 height 25
type input "[DATE]"
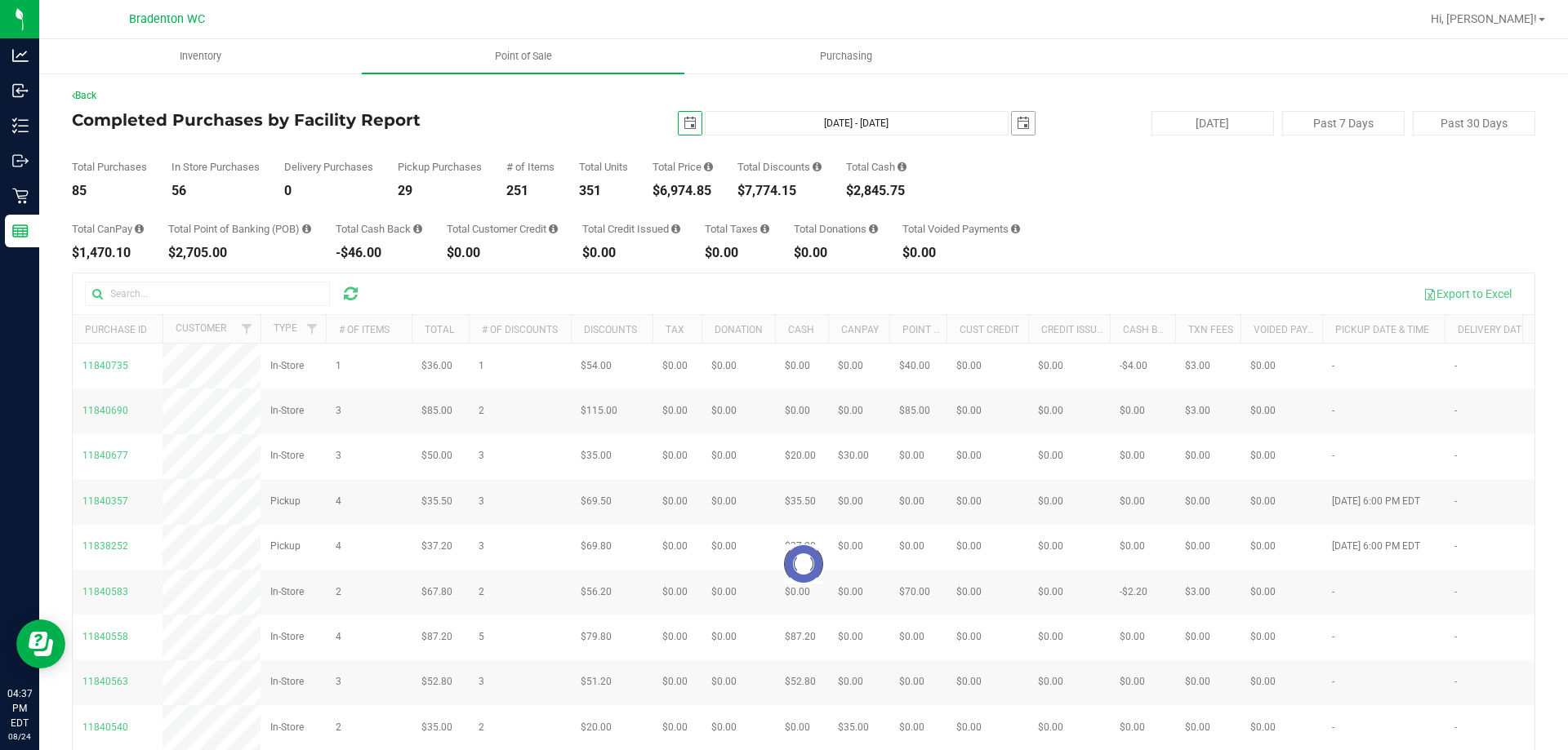
click at [1018, 120] on span "select" at bounding box center [1023, 123] width 13 height 13
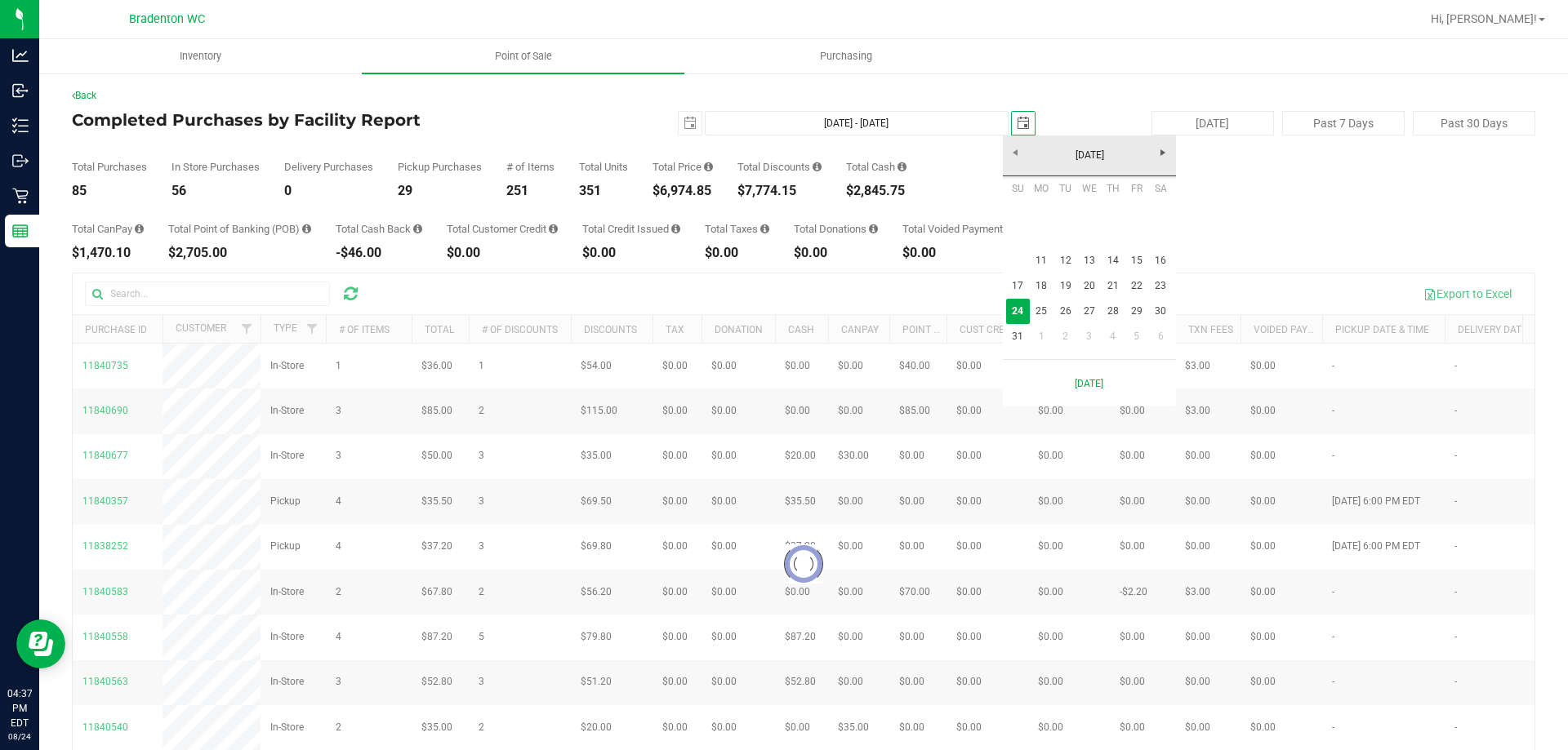
scroll to position [0, 41]
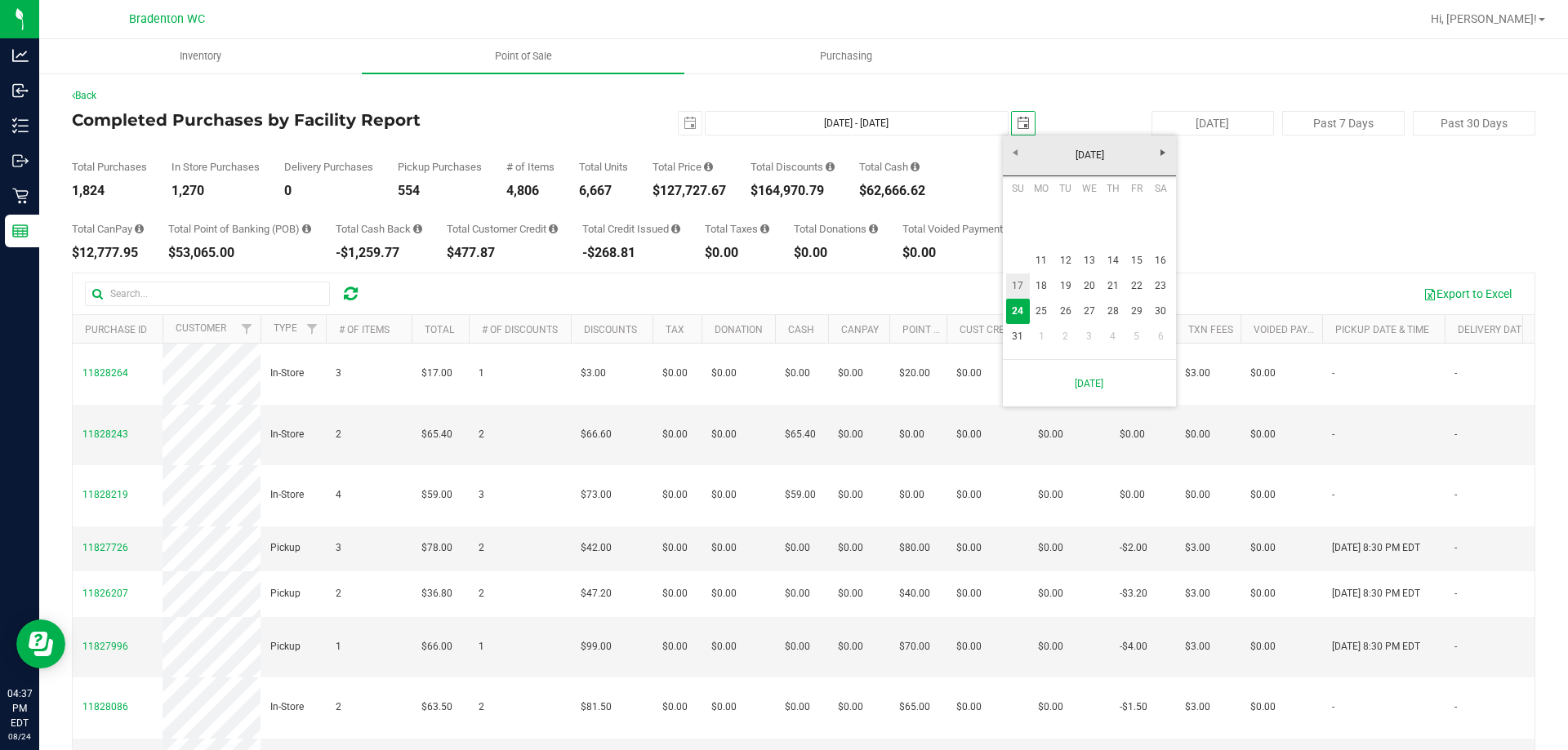
click at [1020, 285] on link "17" at bounding box center [1018, 285] width 24 height 25
type input "[DATE] - [DATE]"
type input "[DATE]"
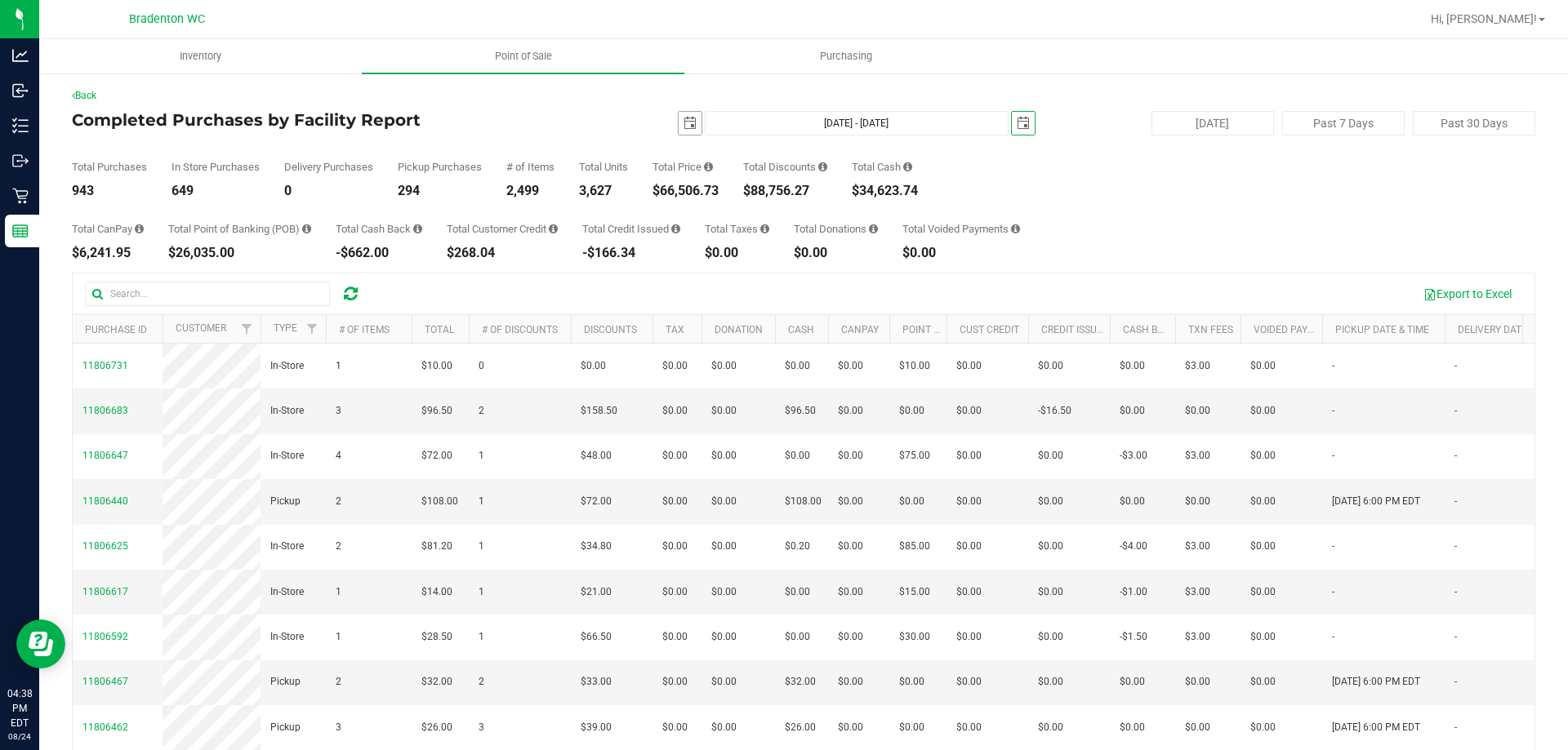
click at [684, 120] on span "select" at bounding box center [690, 123] width 13 height 13
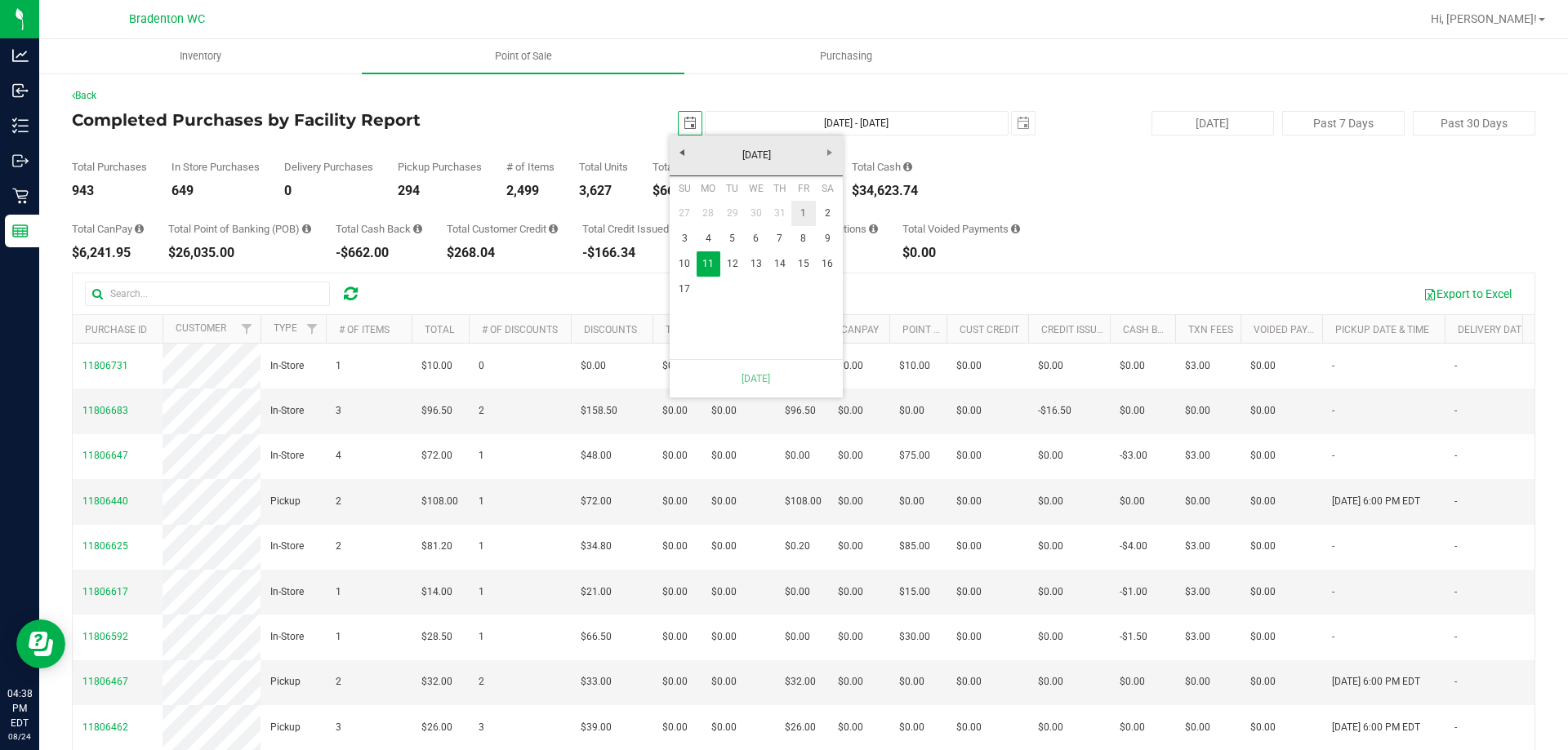
click at [796, 209] on link "1" at bounding box center [803, 213] width 24 height 25
type input "[DATE] - [DATE]"
type input "[DATE]"
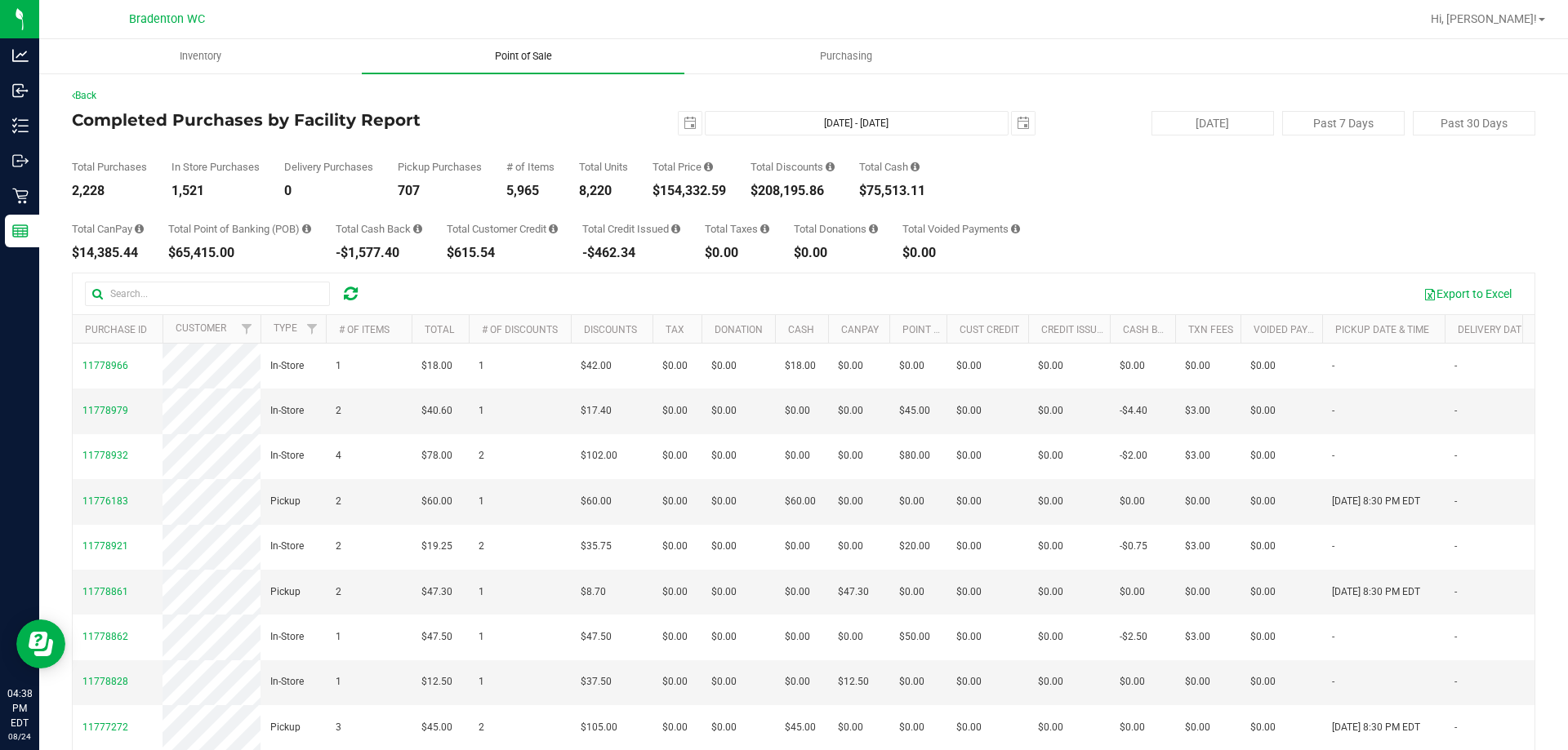
click at [519, 56] on span "Point of Sale" at bounding box center [522, 56] width 101 height 15
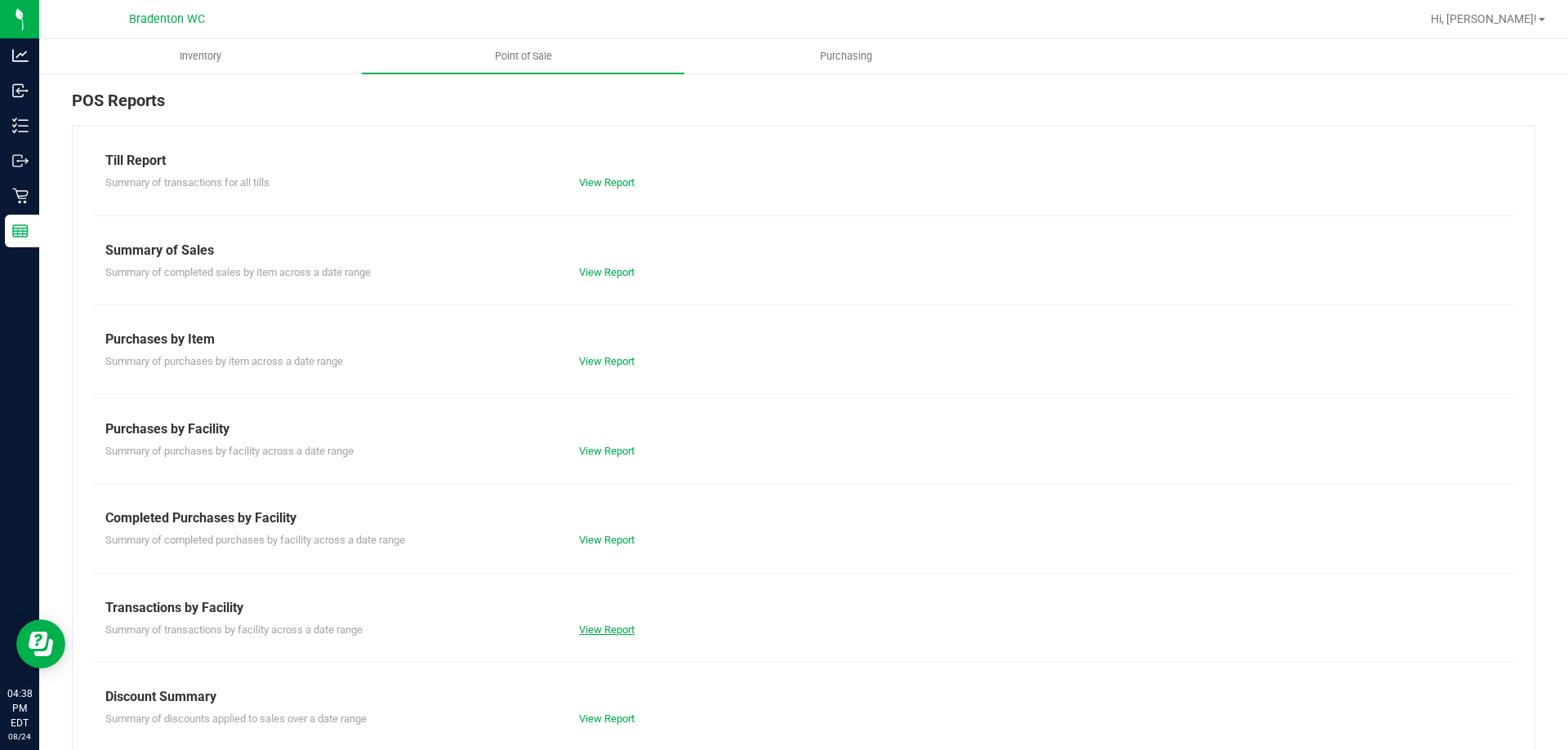
click at [601, 626] on link "View Report" at bounding box center [607, 630] width 56 height 12
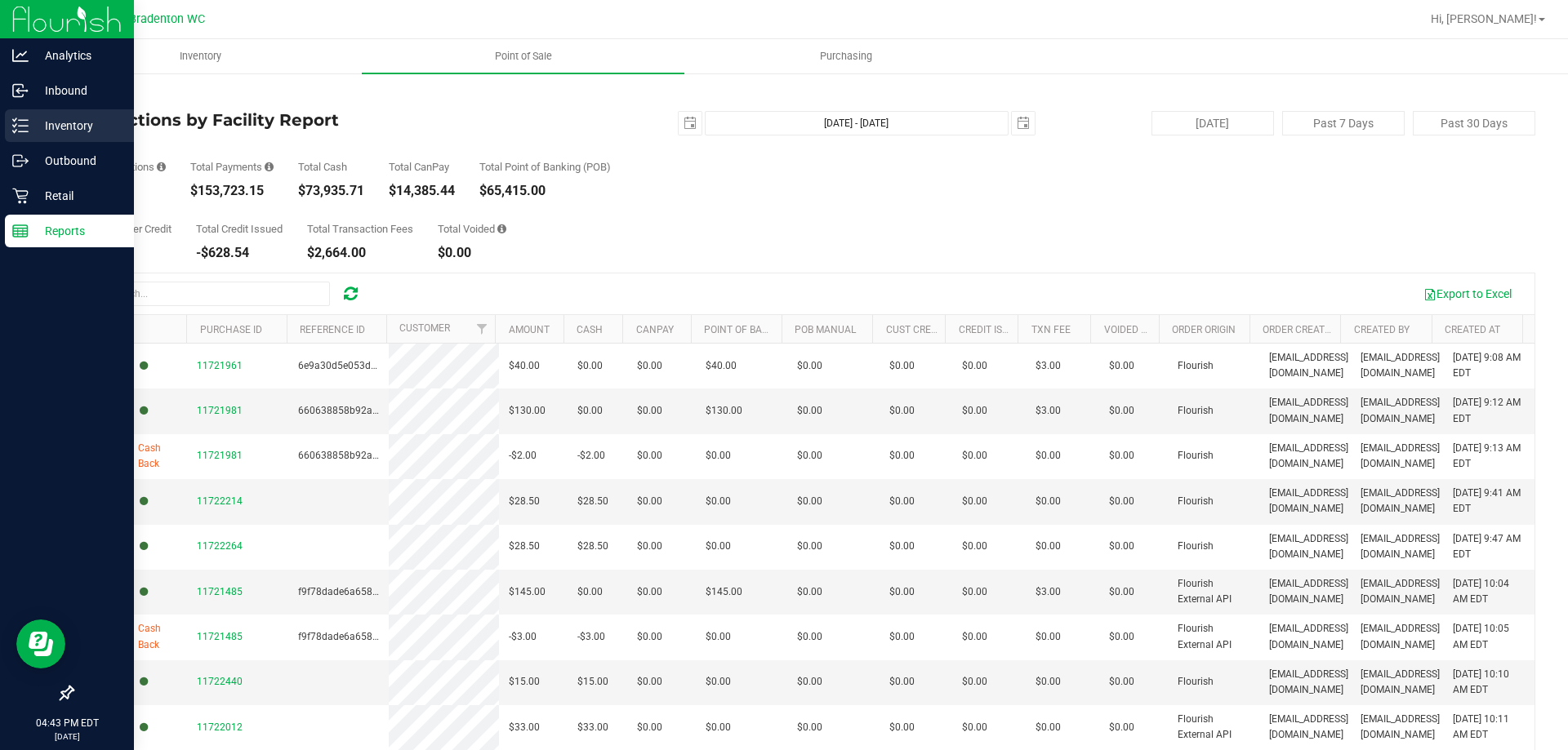
click at [82, 119] on p "Inventory" at bounding box center [78, 125] width 98 height 19
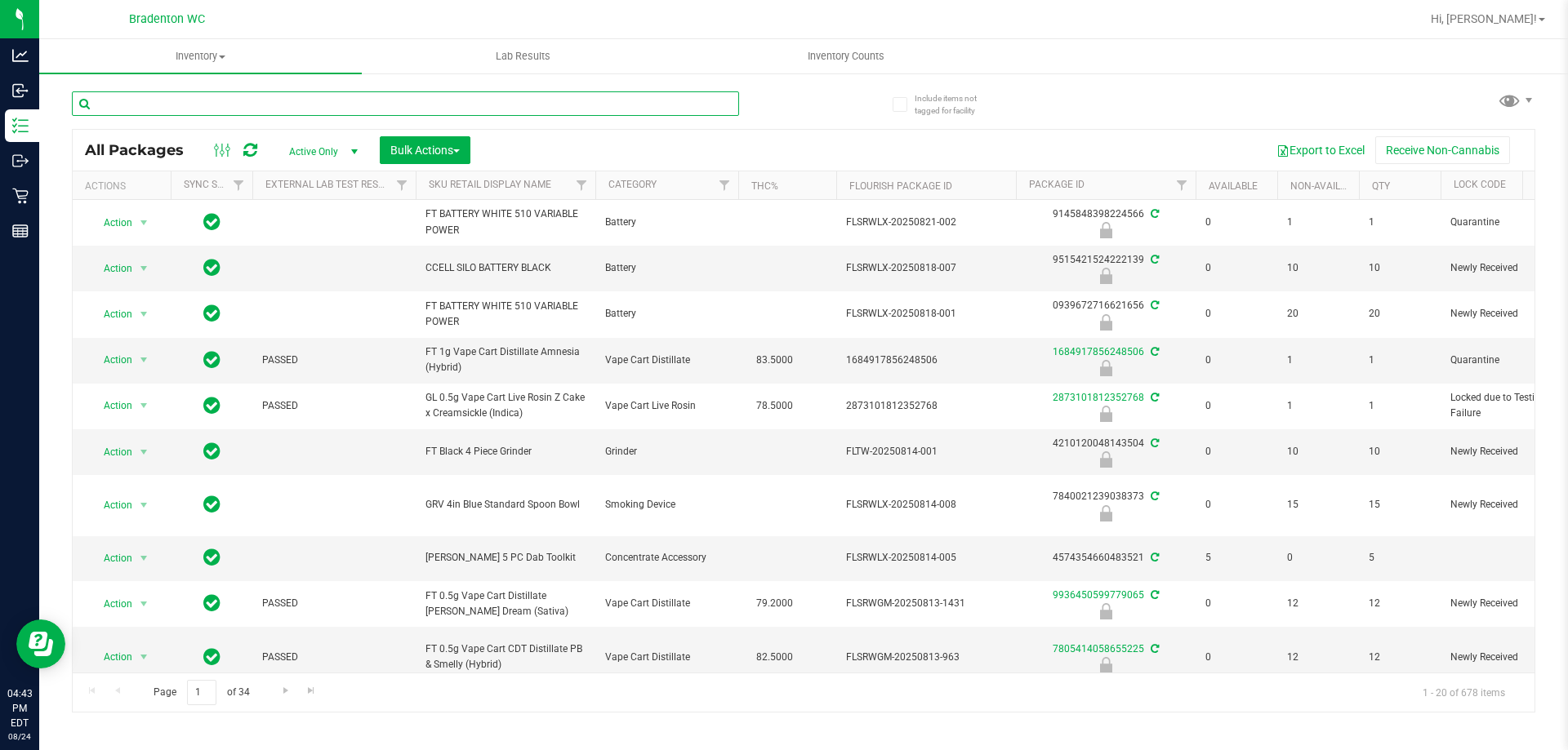
click at [260, 109] on input "text" at bounding box center [406, 104] width 667 height 24
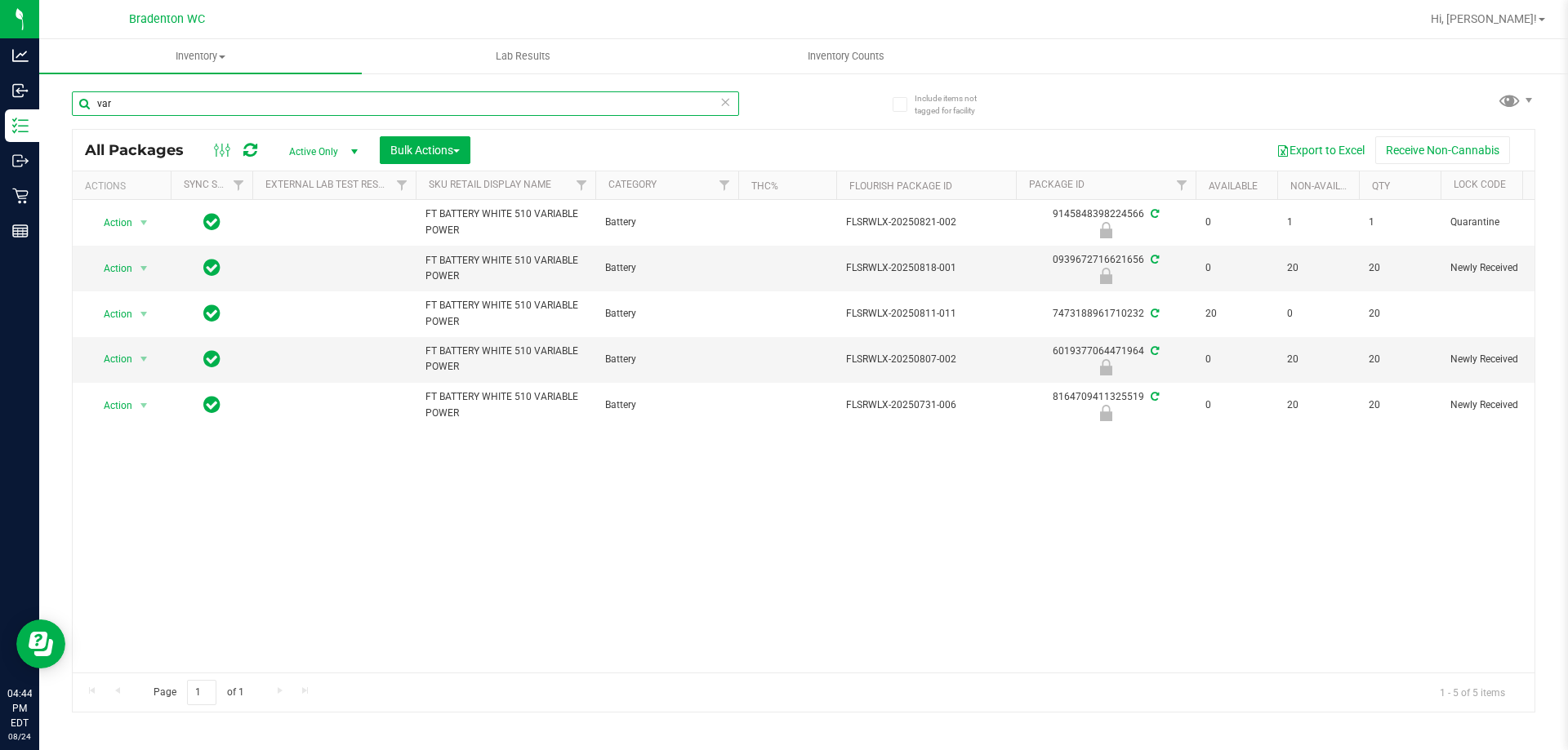
type input "var"
